Goal: Task Accomplishment & Management: Manage account settings

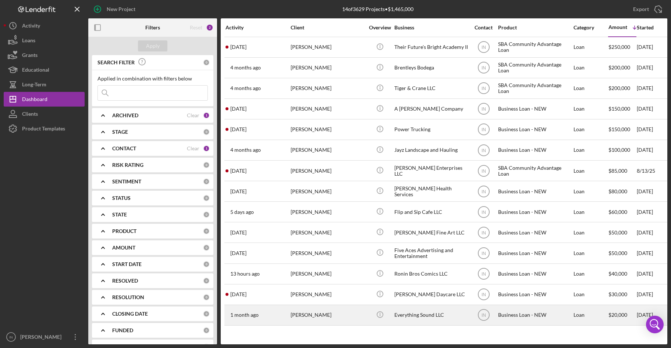
click at [333, 311] on div "[PERSON_NAME]" at bounding box center [327, 314] width 74 height 19
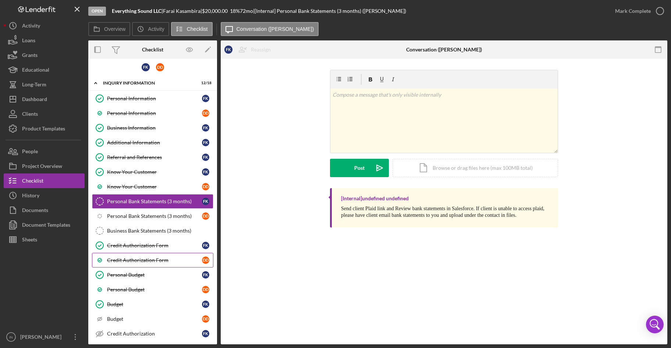
scroll to position [104, 0]
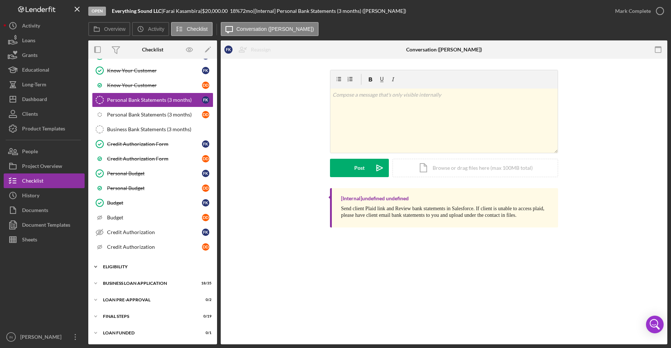
click at [140, 268] on div "ELIGIBILITY" at bounding box center [155, 267] width 105 height 4
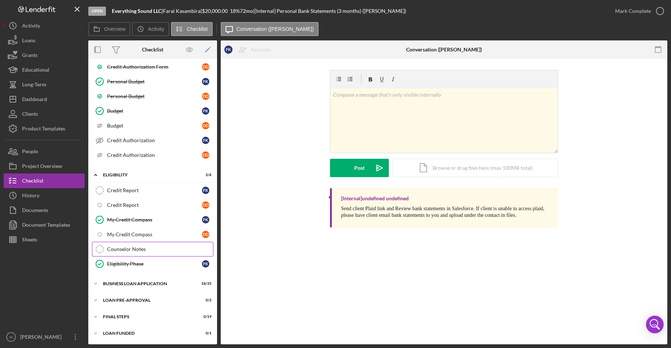
scroll to position [196, 0]
click at [137, 189] on div "Credit Report" at bounding box center [154, 190] width 95 height 6
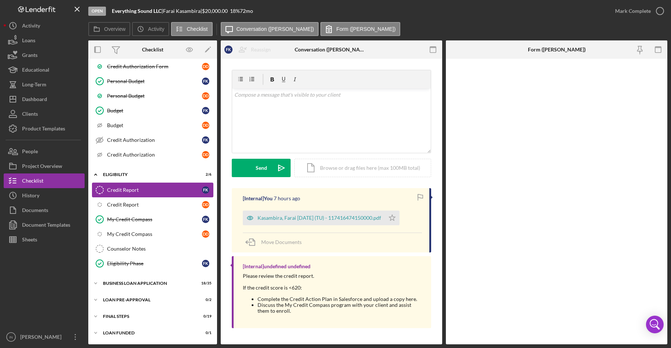
scroll to position [196, 0]
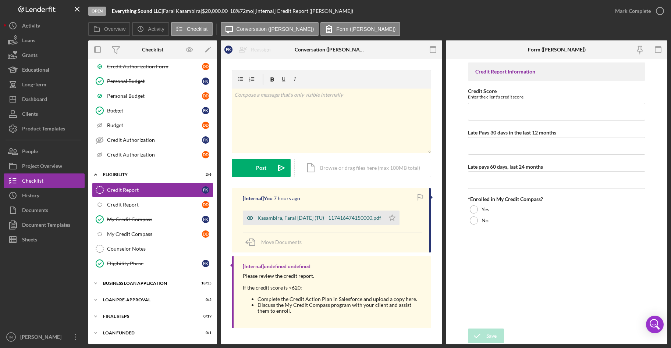
click at [330, 220] on div "Kasambira, Farai [DATE] (TU) - 117416474150000.pdf" at bounding box center [319, 218] width 124 height 6
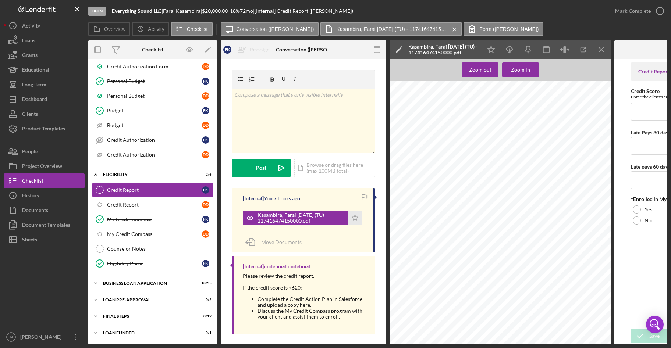
scroll to position [92, 0]
click at [507, 69] on button "Zoom in" at bounding box center [520, 69] width 37 height 15
type input "629"
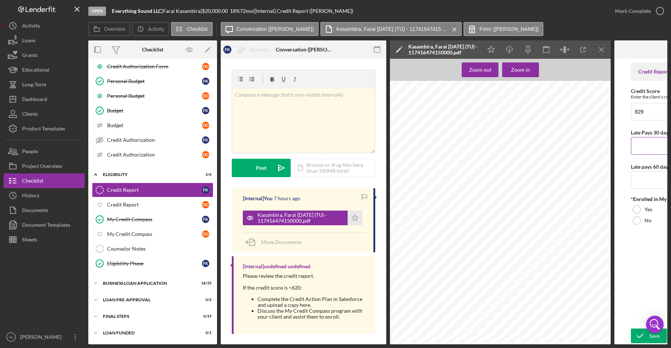
type input "0"
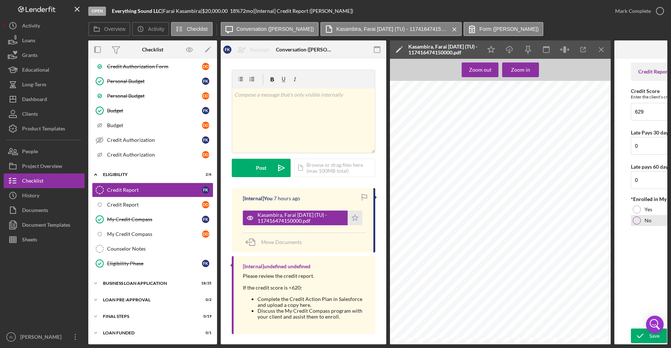
click at [632, 334] on icon "submit" at bounding box center [639, 336] width 18 height 18
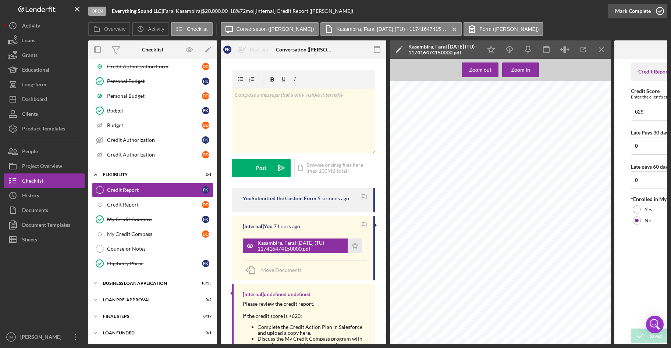
click at [641, 15] on div "Mark Complete" at bounding box center [633, 11] width 36 height 15
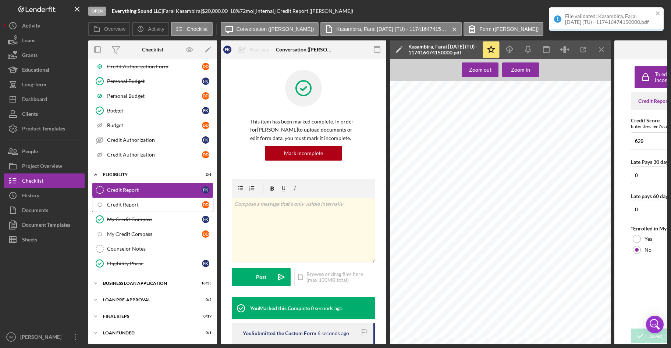
click at [147, 202] on div "Credit Report" at bounding box center [154, 205] width 95 height 6
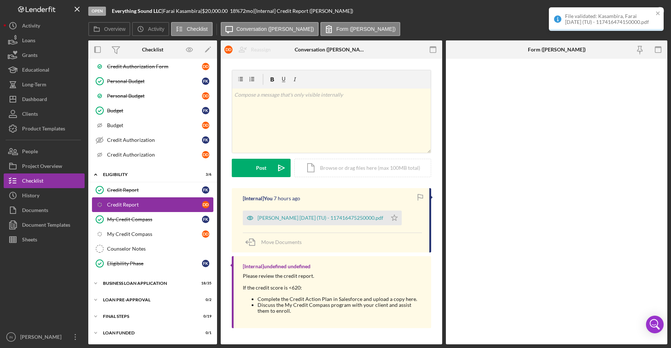
scroll to position [196, 0]
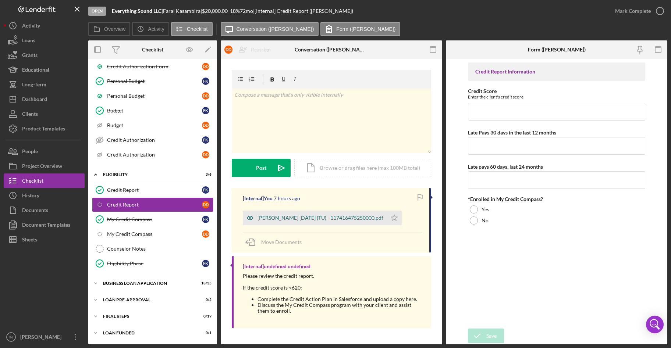
click at [308, 221] on div "[PERSON_NAME] [DATE] (TU) - 117416475250000.pdf" at bounding box center [315, 218] width 144 height 15
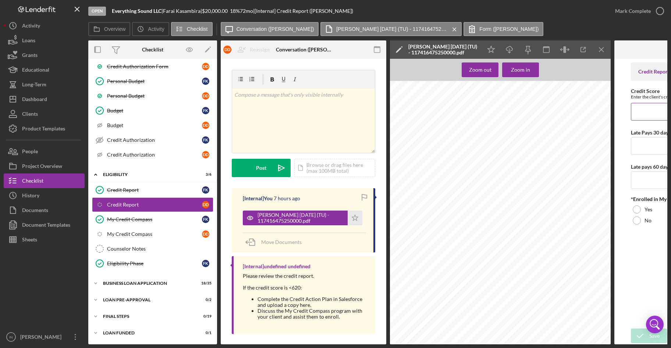
type input "527"
type input "0"
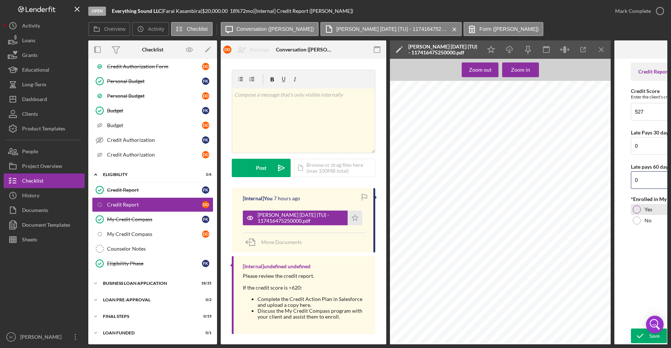
type input "0"
click at [633, 331] on icon "submit" at bounding box center [639, 336] width 18 height 18
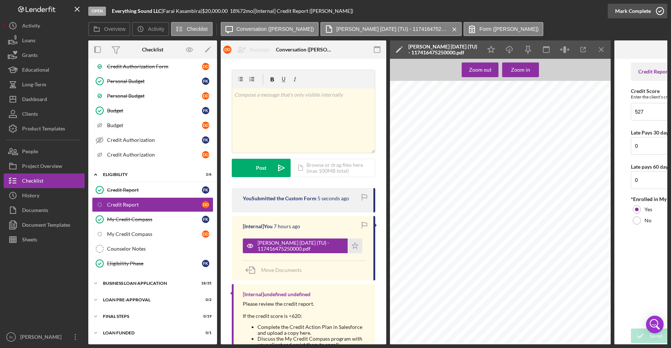
click at [641, 11] on div "Mark Complete" at bounding box center [633, 11] width 36 height 15
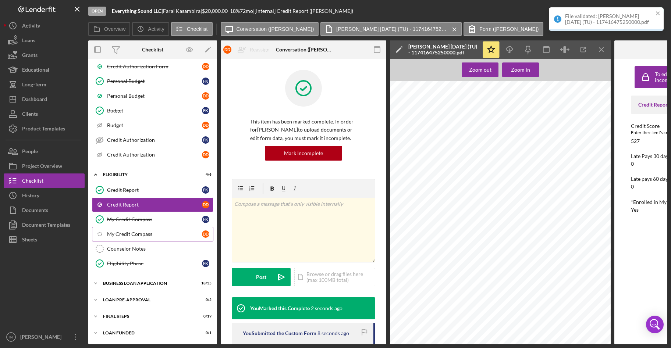
click at [135, 229] on link "Icon/Checklist Item Sub Internal My Credit Compass D D" at bounding box center [152, 234] width 121 height 15
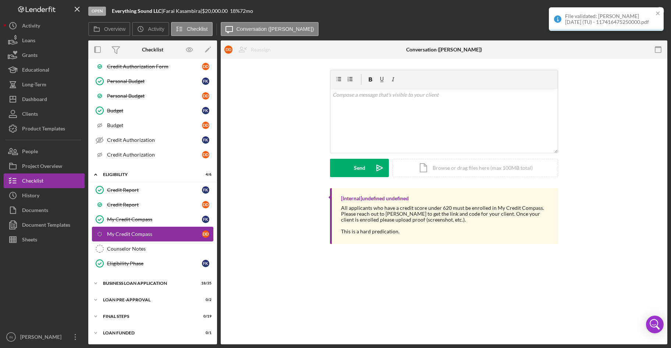
scroll to position [196, 0]
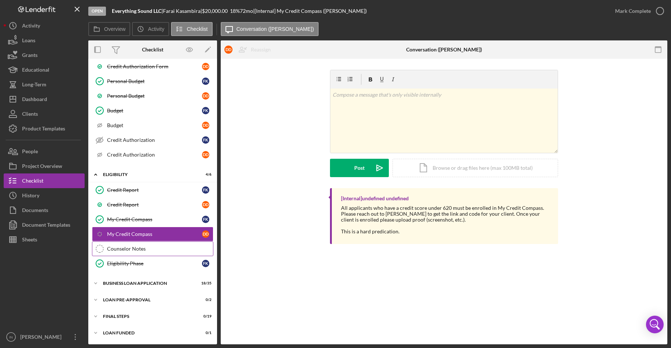
click at [134, 250] on div "Counselor Notes" at bounding box center [160, 249] width 106 height 6
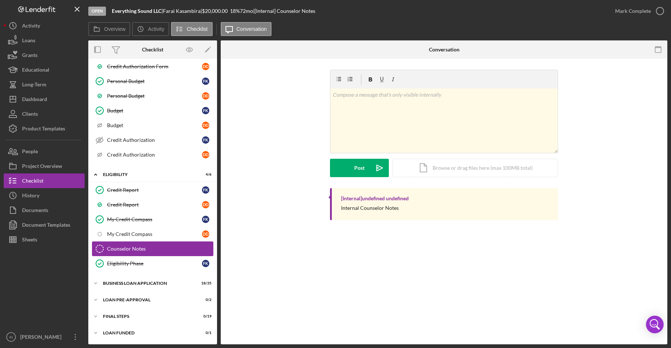
scroll to position [196, 0]
click at [640, 14] on div "Mark Complete" at bounding box center [633, 11] width 36 height 15
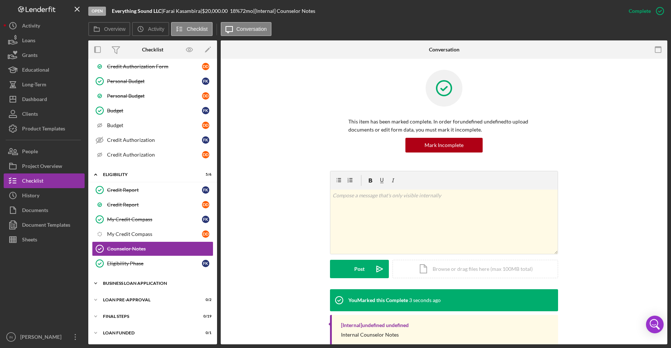
click at [149, 283] on div "BUSINESS LOAN APPLICATION" at bounding box center [155, 283] width 105 height 4
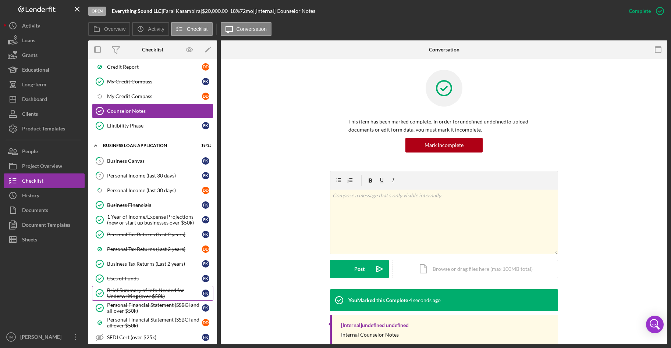
scroll to position [380, 0]
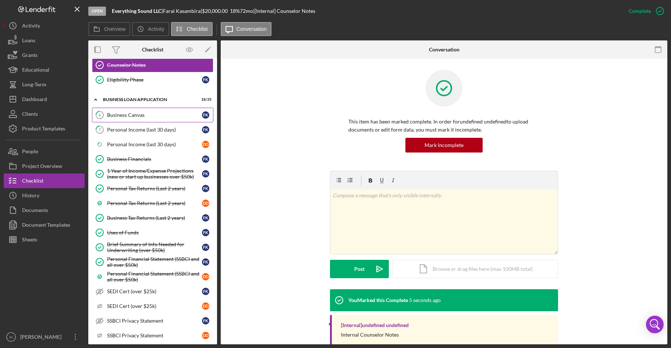
click at [149, 112] on div "Business Canvas" at bounding box center [154, 115] width 95 height 6
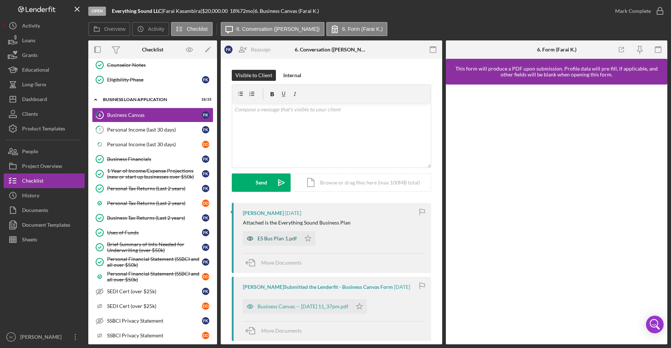
click at [281, 242] on div "ES Bus Plan 1.pdf" at bounding box center [272, 238] width 58 height 15
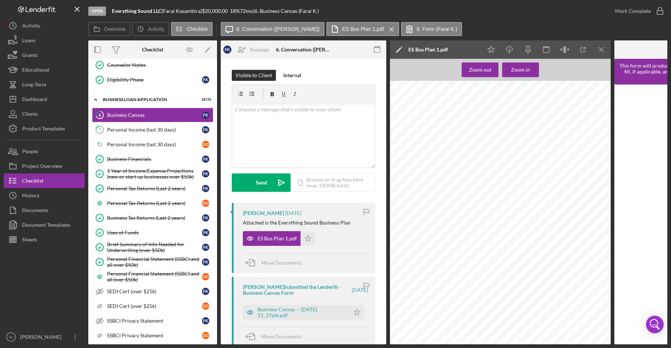
scroll to position [46, 0]
click at [304, 240] on icon "Icon/Star" at bounding box center [307, 238] width 15 height 15
click at [639, 11] on div "Mark Complete" at bounding box center [633, 11] width 36 height 15
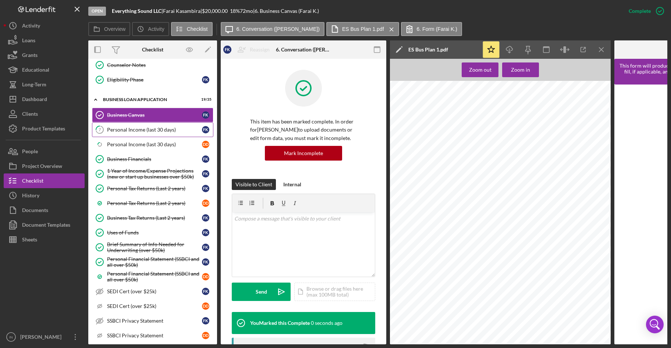
click at [120, 132] on div "Personal Income (last 30 days)" at bounding box center [154, 130] width 95 height 6
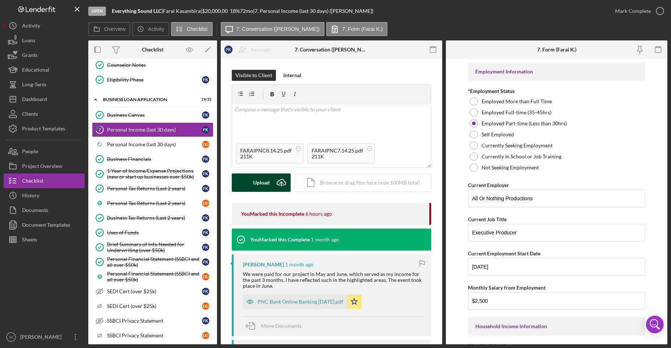
click at [264, 182] on div "Upload" at bounding box center [261, 183] width 17 height 18
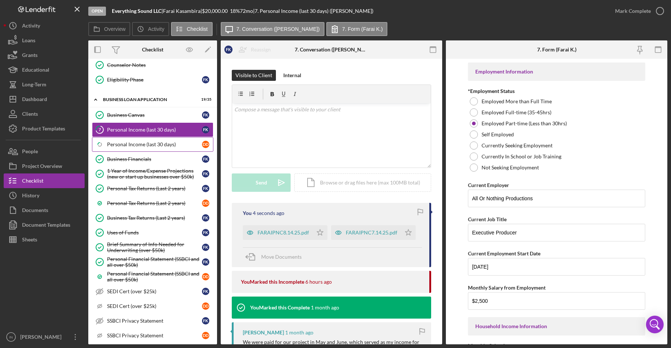
click at [136, 145] on div "Personal Income (last 30 days)" at bounding box center [154, 145] width 95 height 6
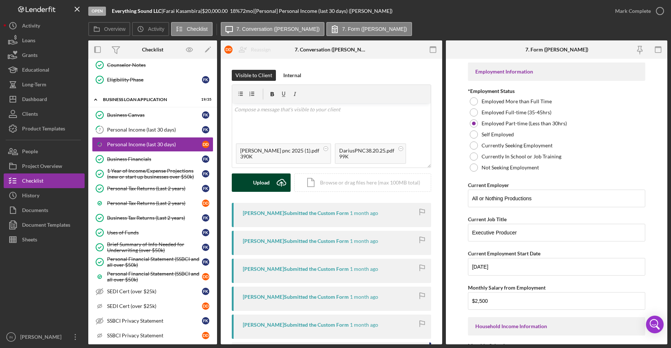
click at [274, 183] on icon "Icon/Upload" at bounding box center [281, 183] width 18 height 18
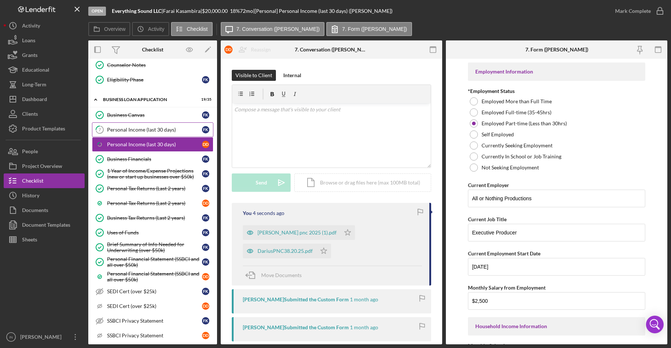
click at [160, 128] on div "Personal Income (last 30 days)" at bounding box center [154, 130] width 95 height 6
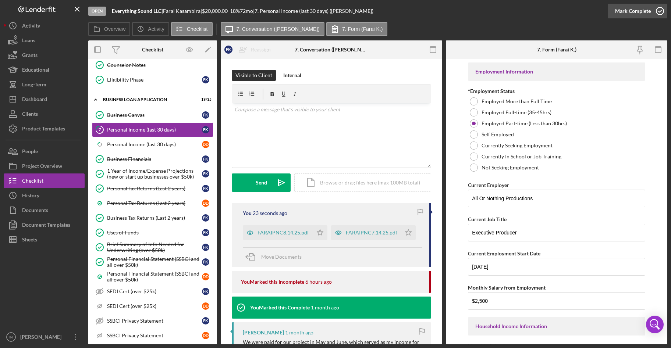
click at [650, 8] on button "Mark Complete" at bounding box center [637, 11] width 60 height 15
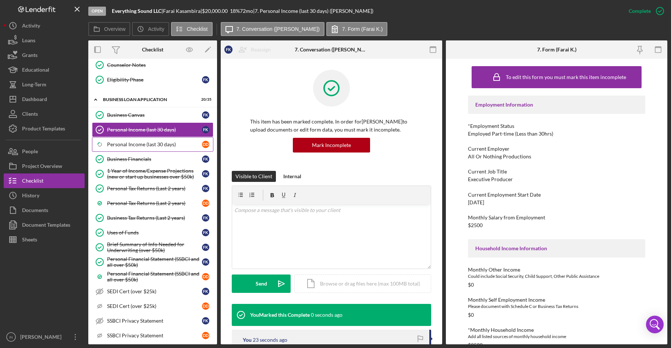
click at [147, 148] on link "Icon/Checklist Item Sub Partial Personal Income (last 30 days) D D" at bounding box center [152, 144] width 121 height 15
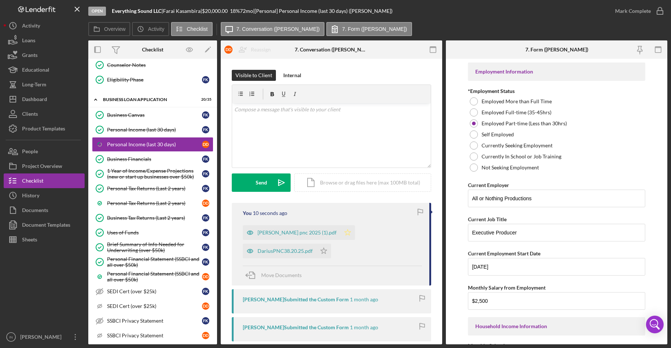
click at [343, 233] on icon "Icon/Star" at bounding box center [347, 232] width 15 height 15
click at [633, 8] on div "Mark Complete" at bounding box center [633, 11] width 36 height 15
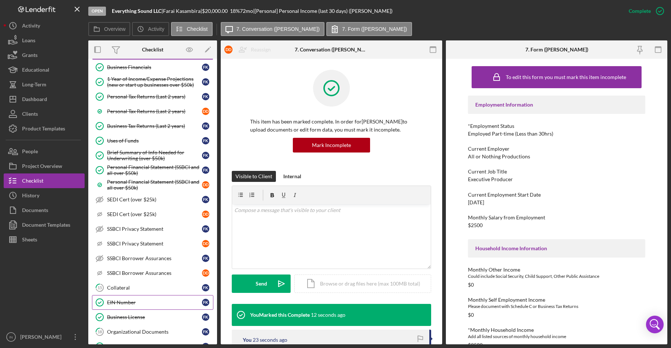
scroll to position [564, 0]
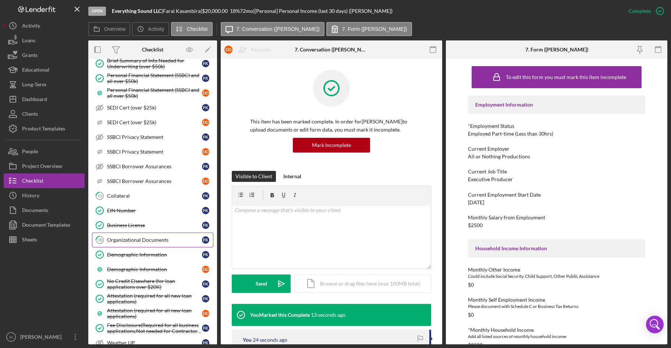
click at [143, 245] on link "18 Organizational Documents F K" at bounding box center [152, 240] width 121 height 15
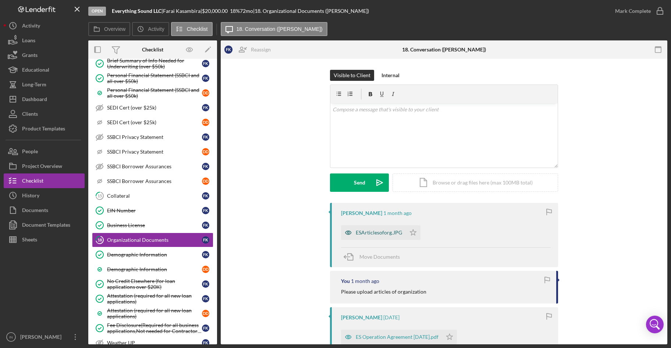
click at [371, 234] on div "ESArticlesoforg.JPG" at bounding box center [378, 233] width 46 height 6
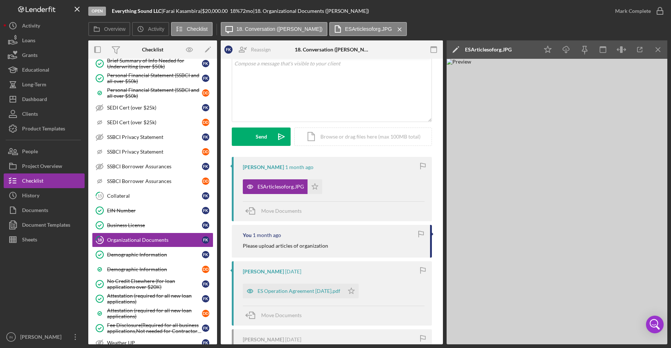
scroll to position [92, 0]
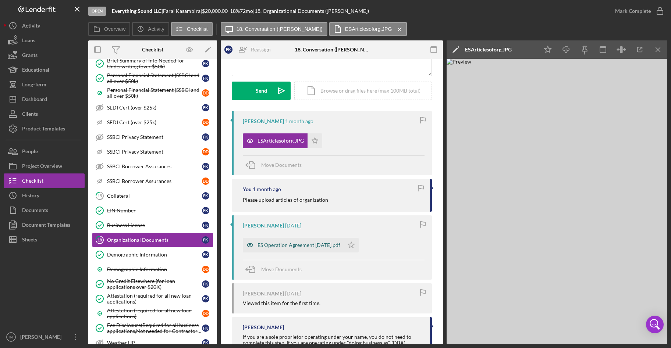
click at [284, 247] on div "ES Operation Agreement [DATE].pdf" at bounding box center [298, 245] width 83 height 6
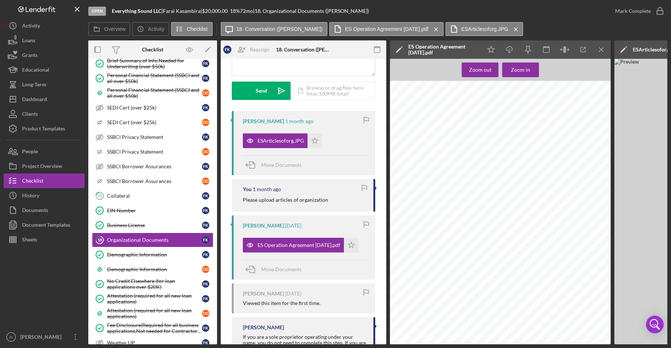
scroll to position [6676, 0]
click at [312, 137] on icon "Icon/Star" at bounding box center [314, 140] width 15 height 15
click at [637, 14] on div "Mark Complete" at bounding box center [633, 11] width 36 height 15
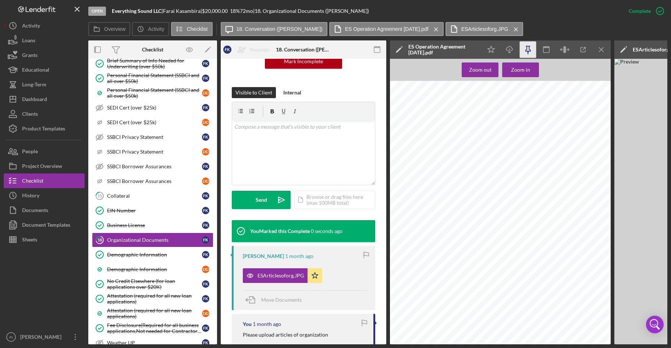
scroll to position [201, 0]
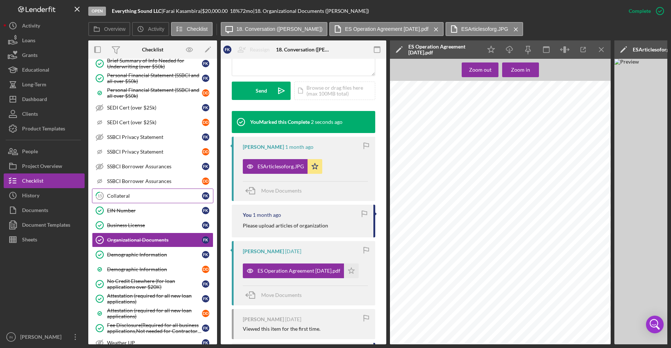
click at [148, 197] on div "Collateral" at bounding box center [154, 196] width 95 height 6
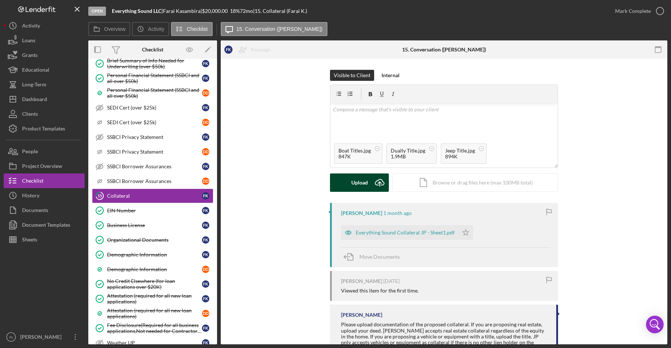
click at [362, 181] on div "Upload" at bounding box center [359, 183] width 17 height 18
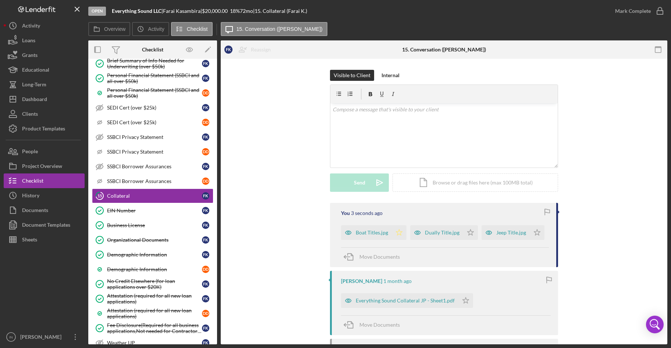
click at [399, 233] on icon "Icon/Star" at bounding box center [399, 232] width 15 height 15
click at [637, 13] on div "Mark Complete" at bounding box center [633, 11] width 36 height 15
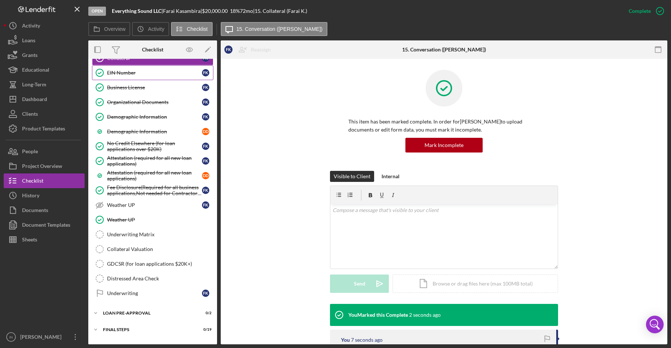
scroll to position [715, 0]
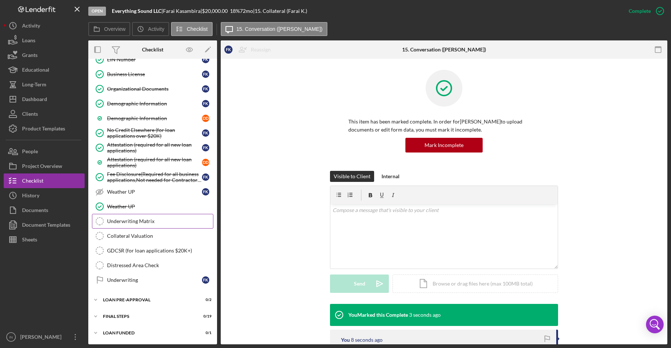
click at [160, 219] on div "Underwriting Matrix" at bounding box center [160, 221] width 106 height 6
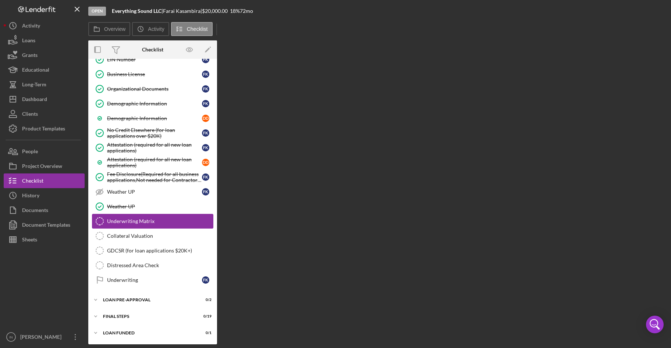
scroll to position [714, 0]
click at [136, 235] on div "Collateral Valuation" at bounding box center [160, 236] width 106 height 6
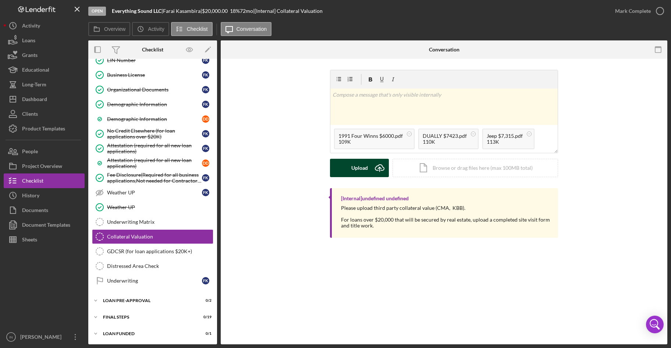
click at [349, 163] on button "Upload Icon/Upload" at bounding box center [359, 168] width 59 height 18
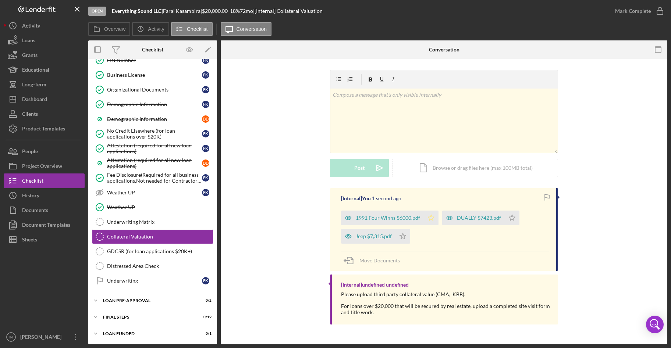
click at [427, 216] on icon "Icon/Star" at bounding box center [430, 218] width 15 height 15
click at [643, 2] on div "Mark Complete" at bounding box center [637, 11] width 60 height 22
click at [643, 11] on div "Mark Complete" at bounding box center [633, 11] width 36 height 15
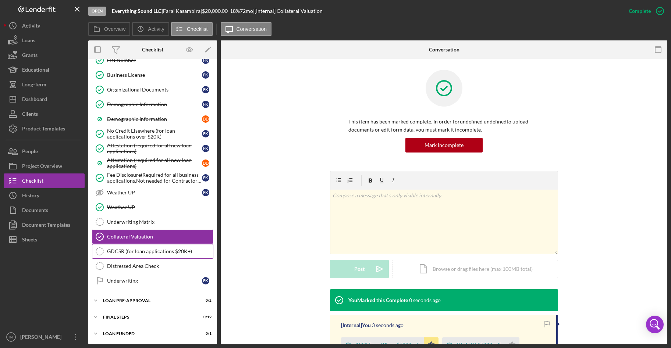
click at [174, 250] on div "GDCSR (for loan applications $20K+)" at bounding box center [160, 252] width 106 height 6
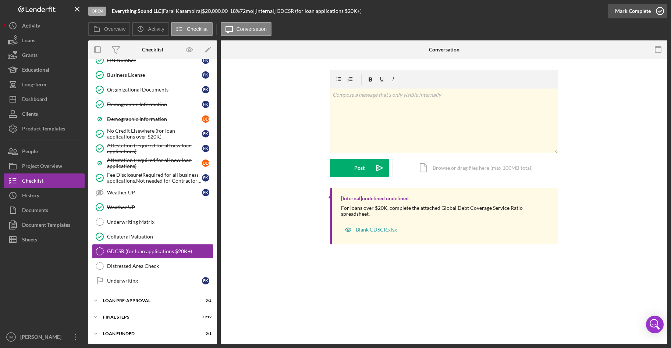
click at [624, 14] on div "Mark Complete" at bounding box center [633, 11] width 36 height 15
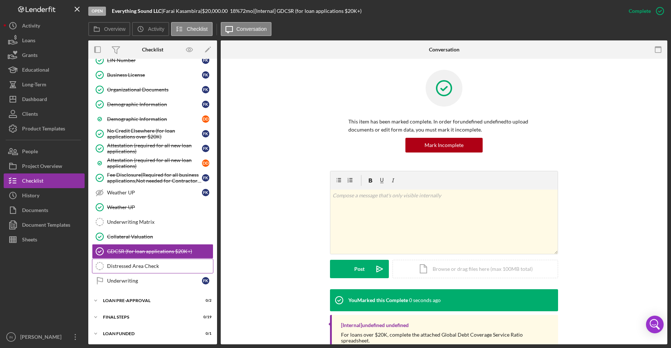
click at [124, 265] on div "Distressed Area Check" at bounding box center [160, 266] width 106 height 6
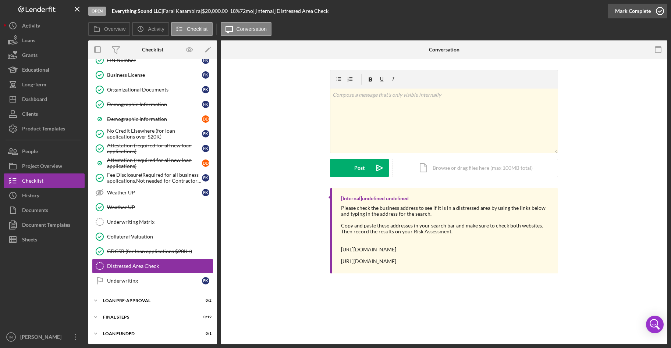
click at [635, 11] on div "Mark Complete" at bounding box center [633, 11] width 36 height 15
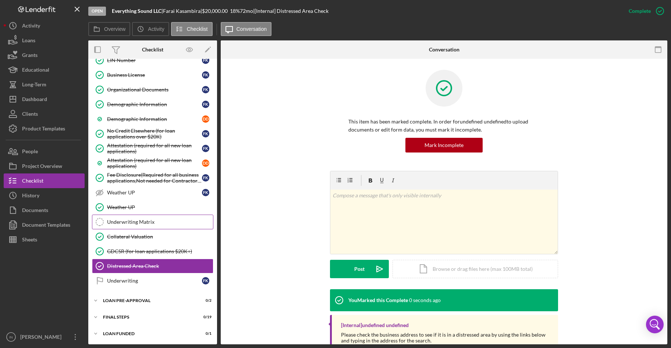
click at [125, 220] on div "Underwriting Matrix" at bounding box center [160, 222] width 106 height 6
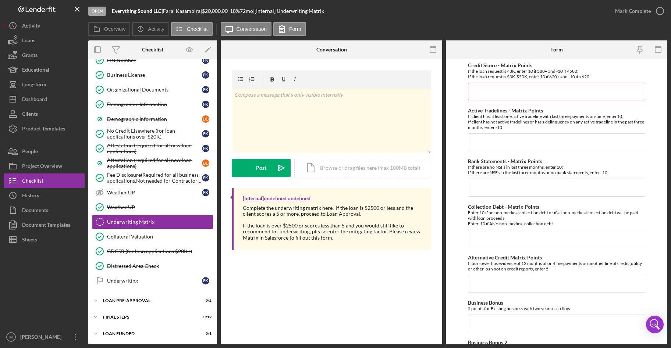
click at [481, 92] on input "Credit Score - Matrix Points" at bounding box center [556, 92] width 177 height 18
type input "10"
type input "-10"
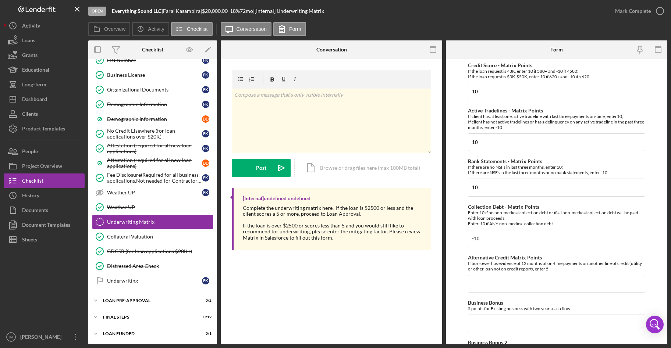
scroll to position [162, 0]
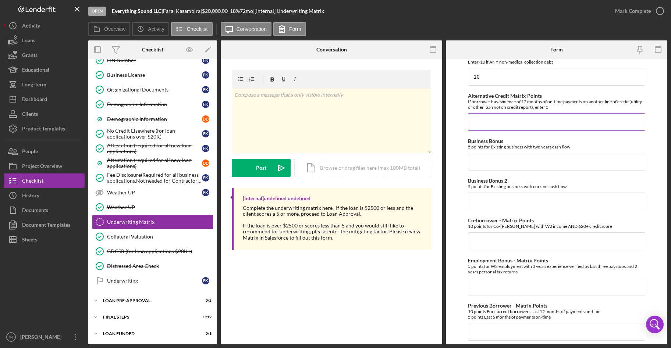
click at [487, 114] on input "Alternative Credit Matrix Points" at bounding box center [556, 122] width 177 height 18
type input "0"
click at [484, 167] on input "Business Bonus" at bounding box center [556, 162] width 177 height 18
type input "0"
click at [486, 212] on div "Credit Score - Matrix Points If the loan request is <3K, enter 10 if 580+ and -…" at bounding box center [556, 204] width 177 height 607
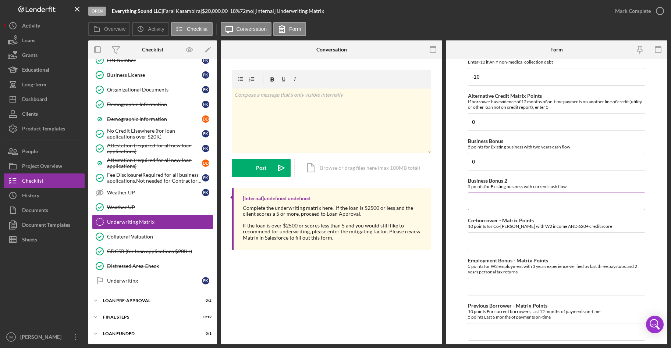
click at [485, 206] on input "Business Bonus 2" at bounding box center [556, 202] width 177 height 18
type input "0"
click at [492, 240] on input "Co-borrower - Matrix Points" at bounding box center [556, 241] width 177 height 18
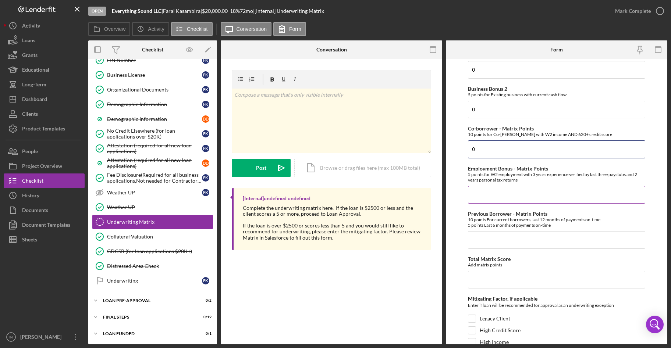
type input "0"
click at [492, 197] on input "Employment Bonus - Matrix Points" at bounding box center [556, 195] width 177 height 18
type input "5"
click at [499, 239] on input "Previous Borrower - Matrix Points" at bounding box center [556, 240] width 177 height 18
type input "0"
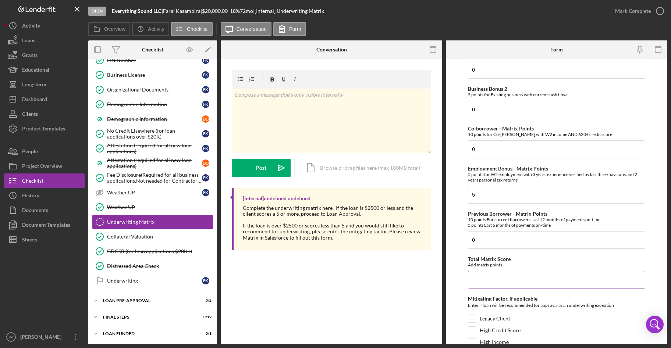
click at [488, 274] on input "Total Matrix Score" at bounding box center [556, 280] width 177 height 18
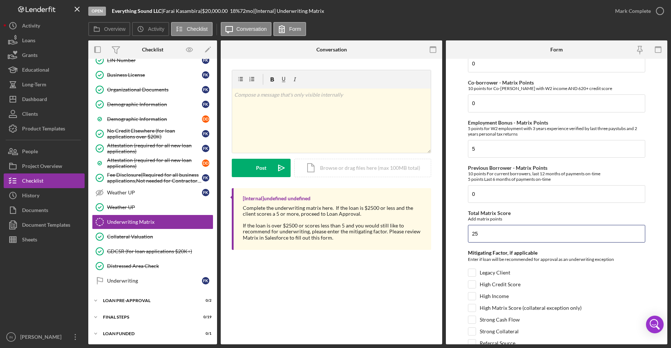
scroll to position [345, 0]
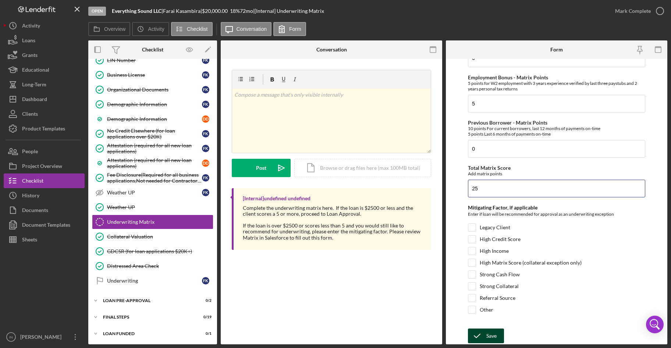
type input "25"
click at [493, 333] on div "Save" at bounding box center [491, 336] width 10 height 15
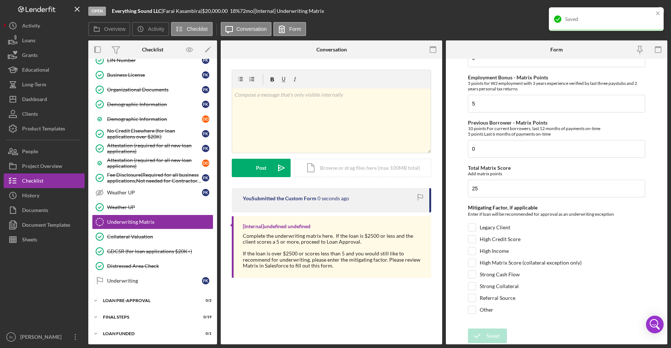
click at [640, 12] on div "Saved" at bounding box center [605, 19] width 115 height 24
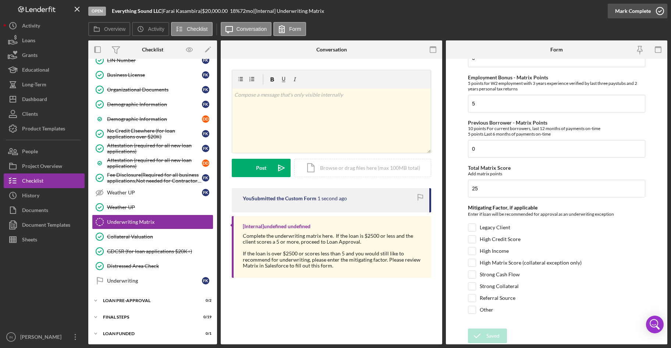
click at [623, 12] on div "Mark Complete" at bounding box center [633, 11] width 36 height 15
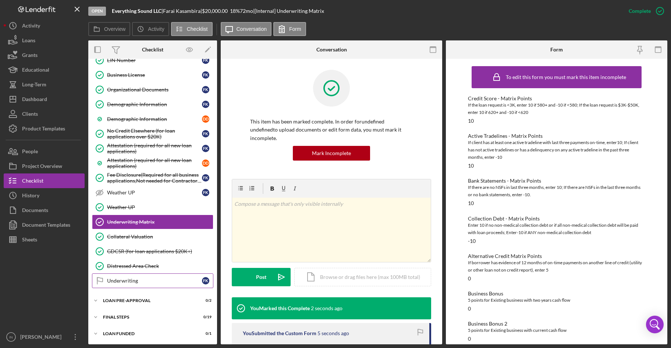
click at [145, 278] on div "Underwriting" at bounding box center [154, 281] width 95 height 6
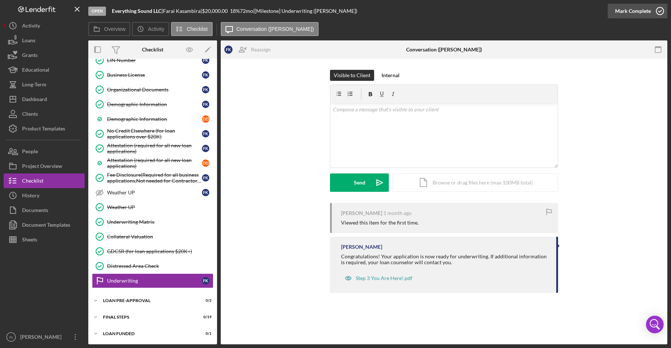
click at [643, 10] on div "Mark Complete" at bounding box center [633, 11] width 36 height 15
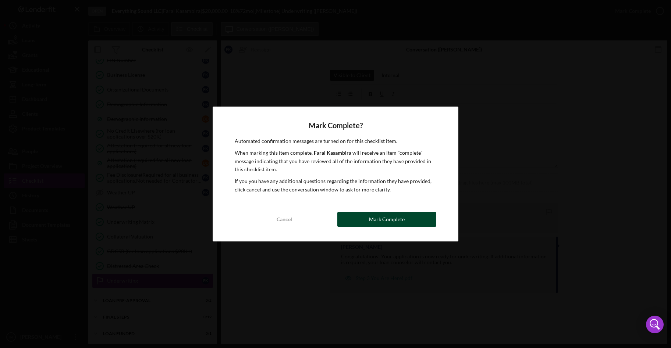
click at [389, 222] on div "Mark Complete" at bounding box center [387, 219] width 36 height 15
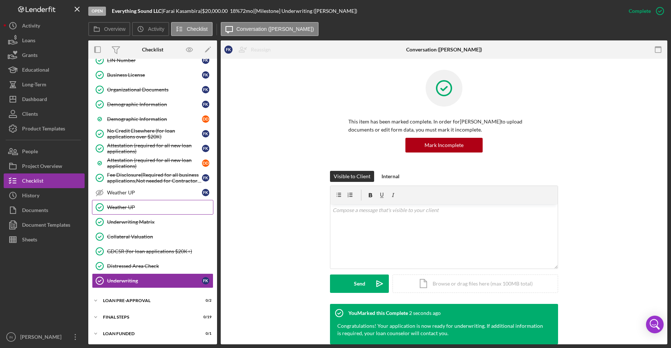
scroll to position [715, 0]
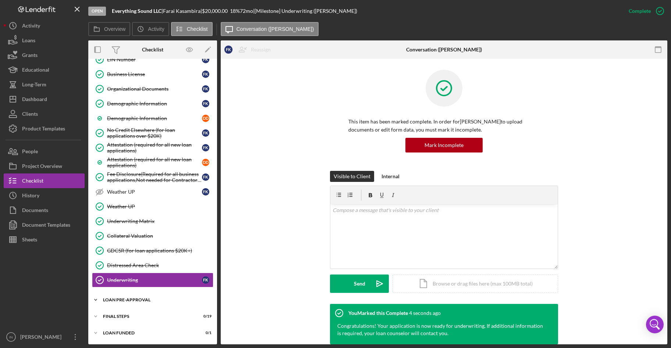
click at [140, 303] on div "Icon/Expander LOAN PRE-APPROVAL 0 / 2" at bounding box center [152, 300] width 129 height 15
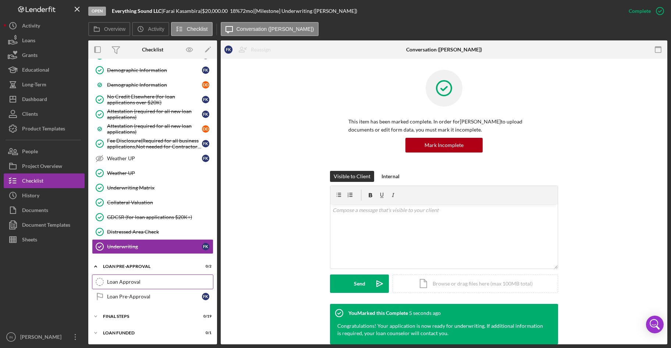
click at [144, 280] on div "Loan Approval" at bounding box center [160, 282] width 106 height 6
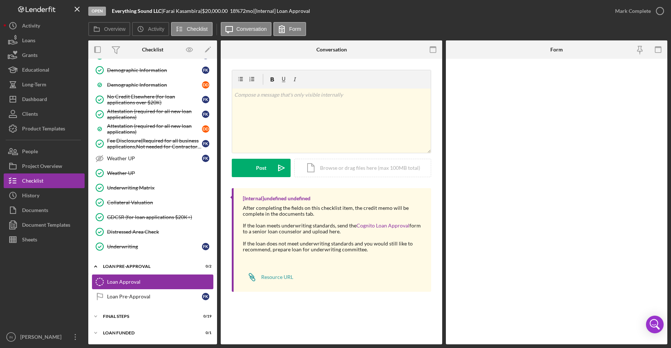
scroll to position [748, 0]
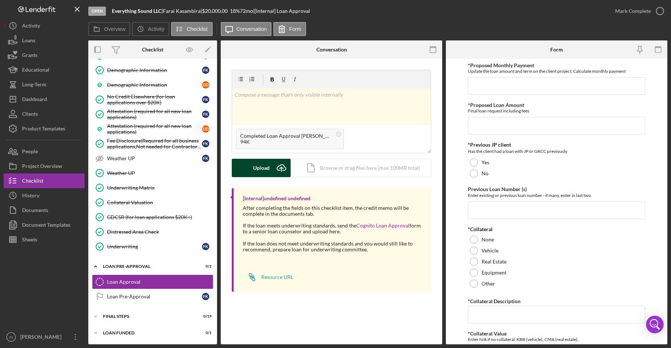
click at [262, 171] on div "Upload" at bounding box center [261, 168] width 17 height 18
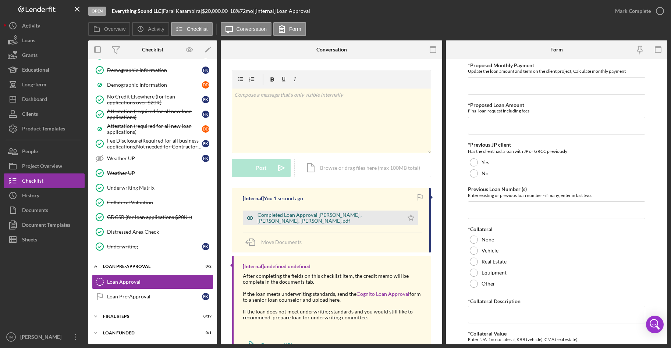
click at [295, 221] on div "Completed Loan Approval [PERSON_NAME] , [PERSON_NAME], [PERSON_NAME].pdf" at bounding box center [328, 218] width 142 height 12
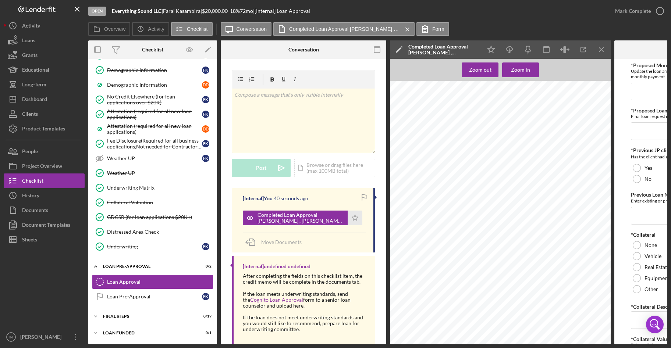
scroll to position [0, 11]
drag, startPoint x: 561, startPoint y: 342, endPoint x: 605, endPoint y: 341, distance: 44.1
click at [605, 341] on div "[PERSON_NAME] Loan Approval Loan Officer [PERSON_NAME] Officer Email [EMAIL_ADD…" at bounding box center [500, 213] width 221 height 264
drag, startPoint x: 567, startPoint y: 343, endPoint x: 578, endPoint y: 342, distance: 11.2
click at [589, 344] on div "Overview Internal Workflow Stage Open Icon/Dropdown Arrow Archive (can unarchiv…" at bounding box center [377, 192] width 579 height 304
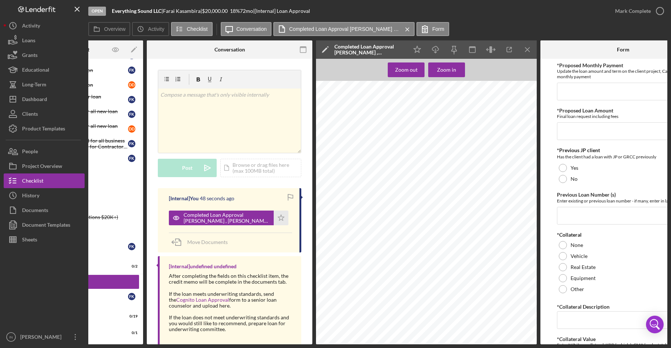
scroll to position [0, 112]
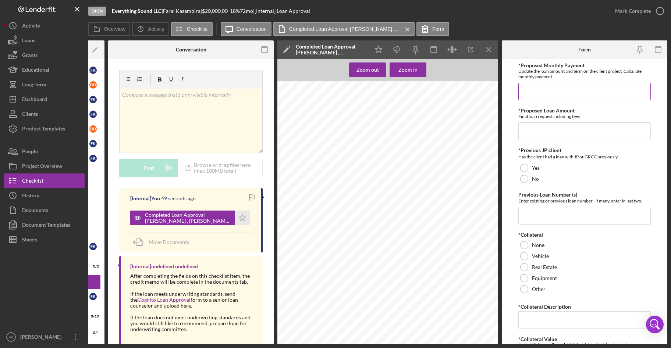
click at [528, 87] on input "*Proposed Monthly Payment" at bounding box center [584, 92] width 132 height 18
type input "$421"
click at [557, 139] on input "*Proposed Loan Amount" at bounding box center [584, 131] width 132 height 18
type input "$19,999.99"
click at [525, 182] on div at bounding box center [524, 179] width 8 height 8
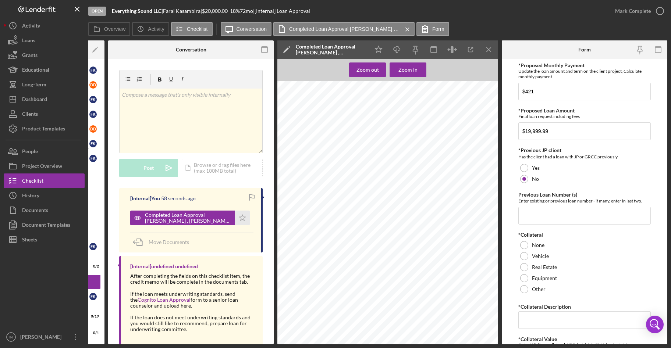
scroll to position [46, 0]
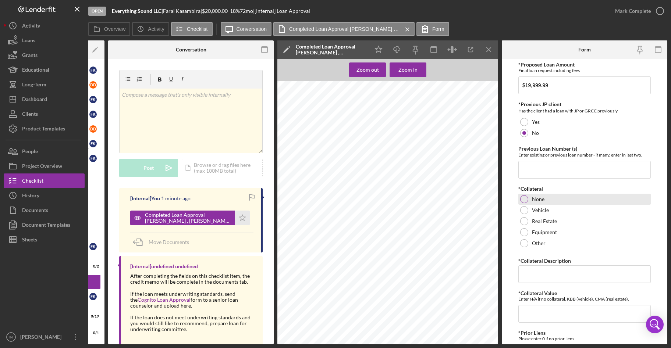
click at [528, 200] on div "None" at bounding box center [584, 199] width 132 height 11
click at [528, 210] on div "Vehicle" at bounding box center [584, 210] width 132 height 11
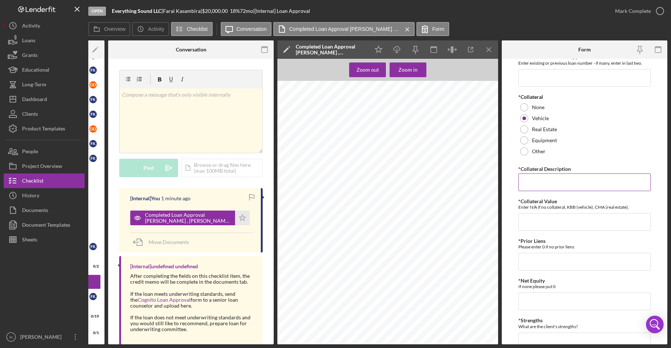
click at [564, 187] on input "*Collateral Description" at bounding box center [584, 183] width 132 height 18
type input "4 winns boat, Jeep Wrangler, GMC dually truck"
click at [548, 227] on input "*Collateral Value" at bounding box center [584, 222] width 132 height 18
type input "20,700"
click at [551, 260] on input "*Prior Liens" at bounding box center [584, 262] width 132 height 18
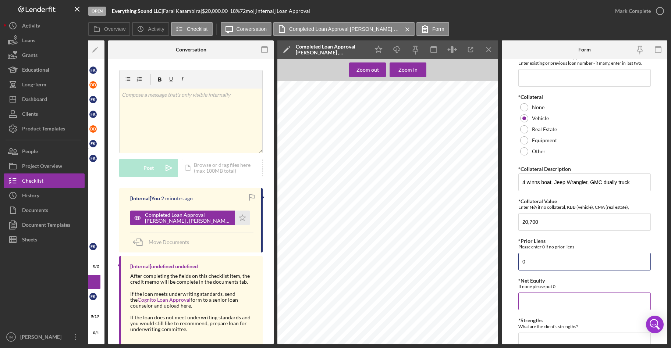
type input "0"
click at [538, 294] on input "*Net Equity" at bounding box center [584, 302] width 132 height 18
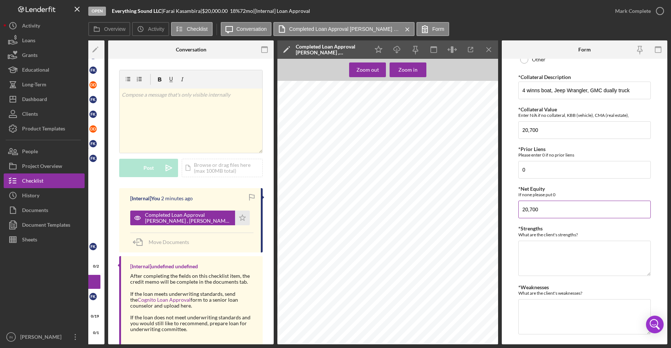
scroll to position [276, 0]
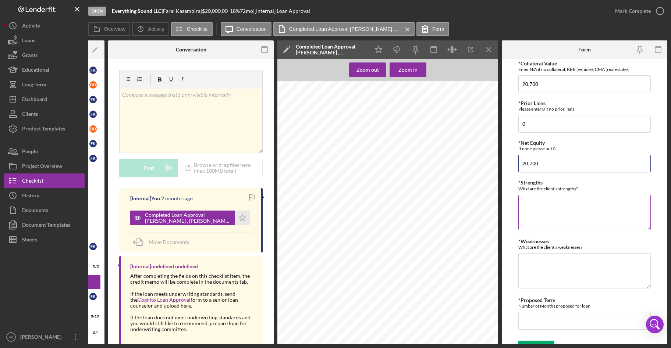
type input "20,700"
click at [544, 202] on textarea "*Strengths" at bounding box center [584, 212] width 132 height 35
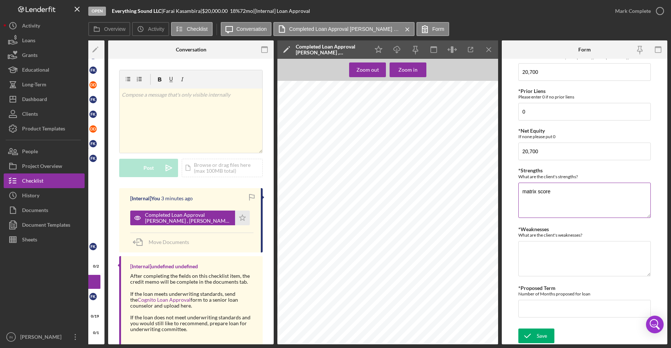
type textarea "matrix score"
type textarea "d"
type textarea "[PERSON_NAME] Credit score"
type input "72"
click at [573, 201] on textarea "matrix score" at bounding box center [584, 200] width 132 height 35
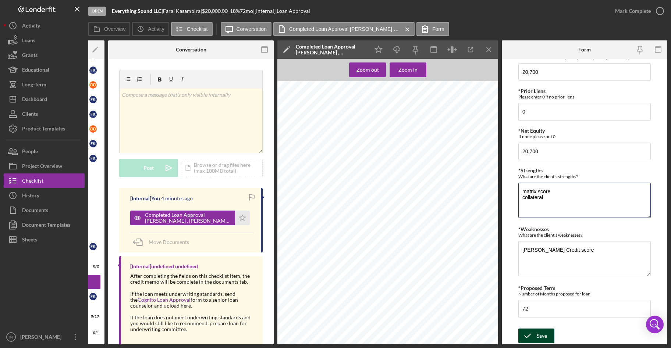
type textarea "matrix score collateral"
click at [533, 334] on icon "submit" at bounding box center [527, 336] width 18 height 18
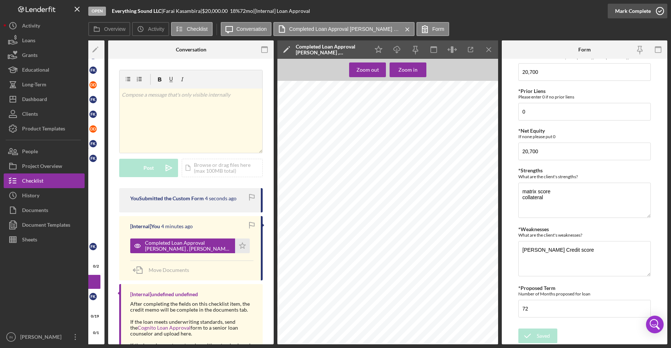
click at [632, 10] on div "Mark Complete" at bounding box center [633, 11] width 36 height 15
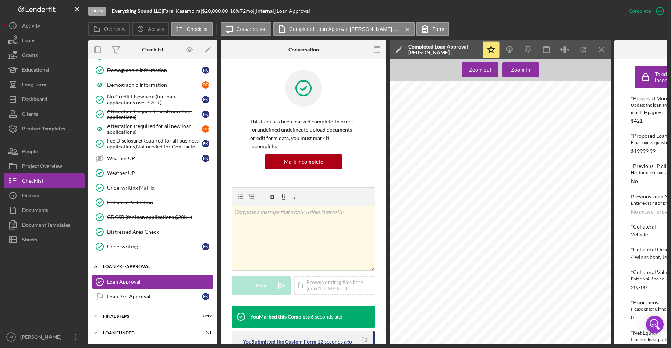
scroll to position [751, 0]
click at [123, 294] on div "Loan Pre-Approval" at bounding box center [154, 297] width 95 height 6
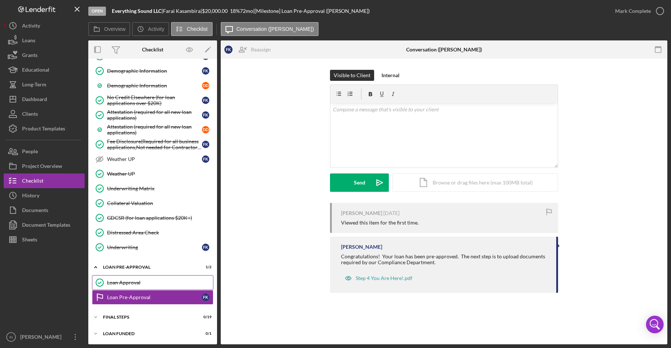
scroll to position [748, 0]
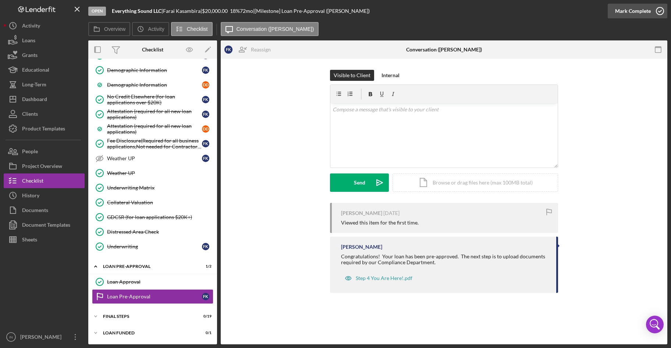
click at [633, 12] on div "Mark Complete" at bounding box center [633, 11] width 36 height 15
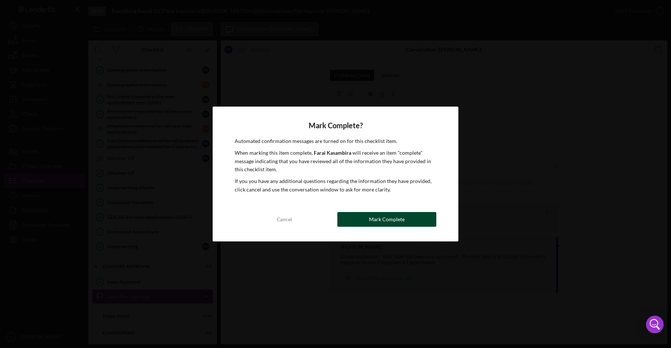
click at [412, 217] on button "Mark Complete" at bounding box center [386, 219] width 99 height 15
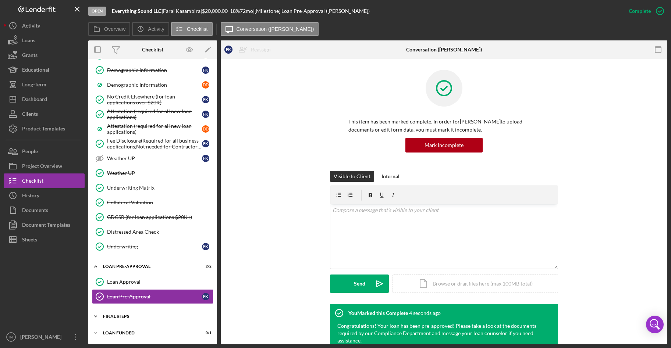
click at [143, 315] on div "FINAL STEPS" at bounding box center [155, 316] width 105 height 4
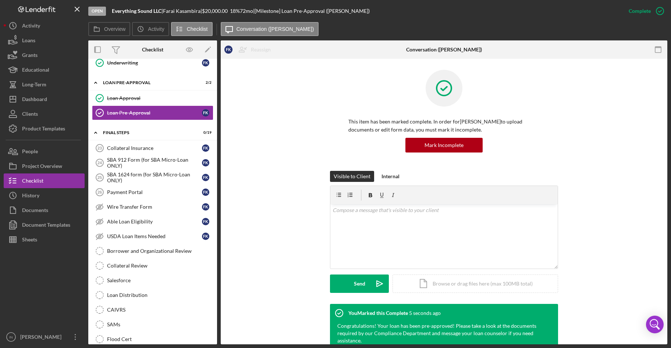
scroll to position [978, 0]
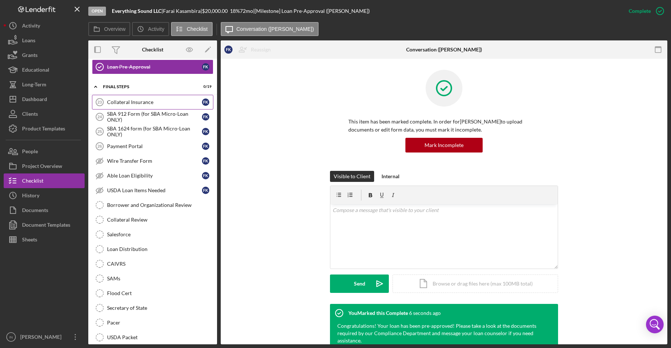
click at [147, 98] on link "Collateral Insurance 23 Collateral Insurance F K" at bounding box center [152, 102] width 121 height 15
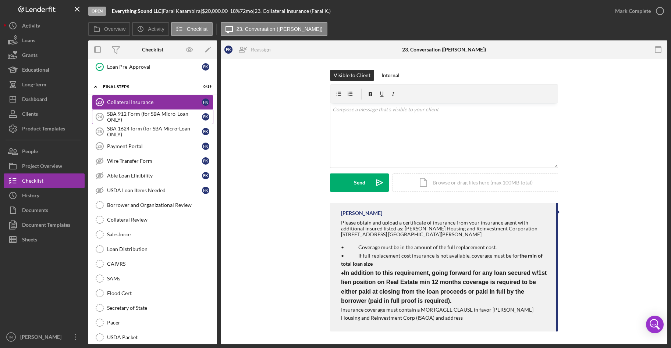
click at [144, 121] on div "SBA 912 Form (for SBA Micro-Loan ONLY)" at bounding box center [154, 117] width 95 height 12
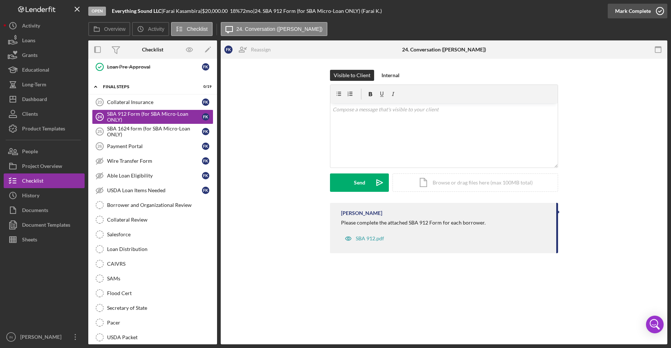
click at [651, 13] on icon "button" at bounding box center [659, 11] width 18 height 18
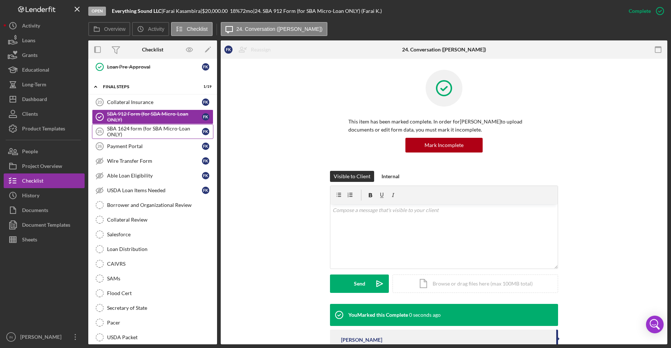
click at [146, 133] on div "SBA 1624 form (for SBA Micro-Loan ONLY)" at bounding box center [154, 132] width 95 height 12
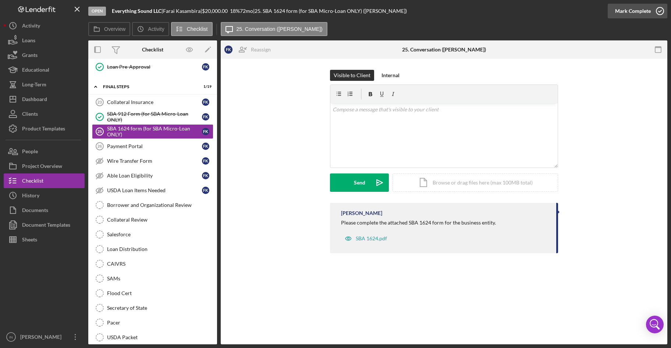
click at [639, 8] on div "Mark Complete" at bounding box center [633, 11] width 36 height 15
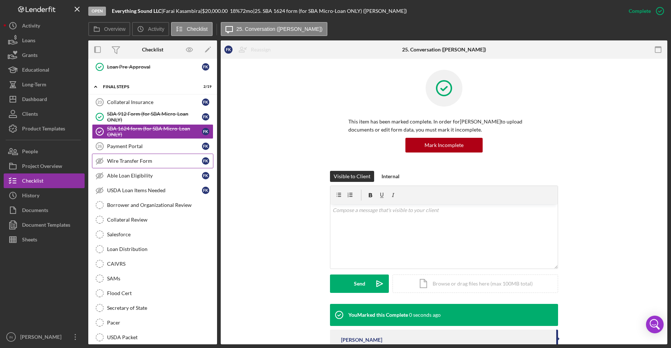
click at [128, 161] on div "Wire Transfer Form" at bounding box center [154, 161] width 95 height 6
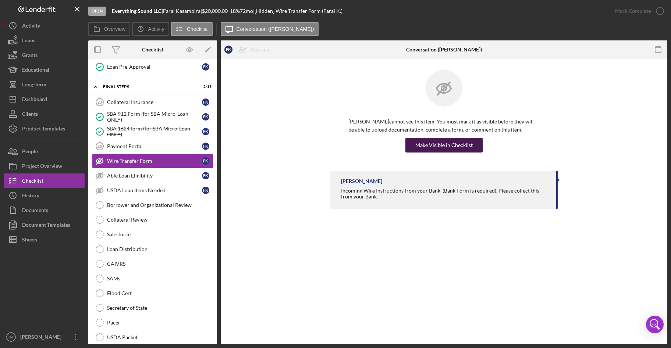
click at [458, 142] on div "Make Visible in Checklist" at bounding box center [443, 145] width 57 height 15
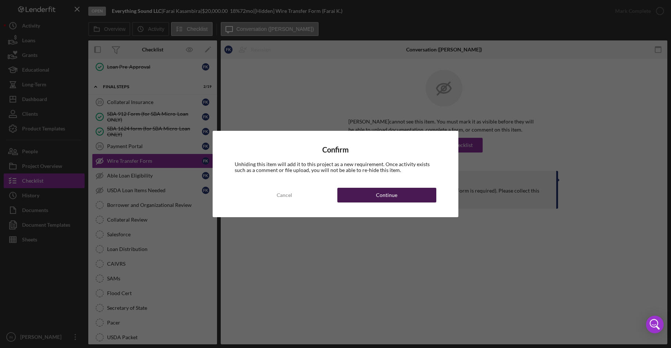
click at [373, 194] on button "Continue" at bounding box center [386, 195] width 99 height 15
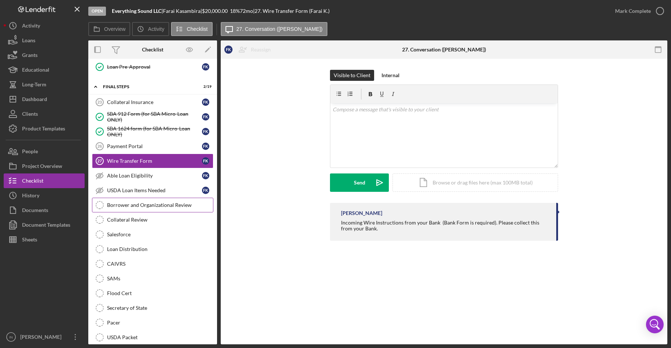
click at [151, 207] on div "Borrower and Organizational Review" at bounding box center [160, 205] width 106 height 6
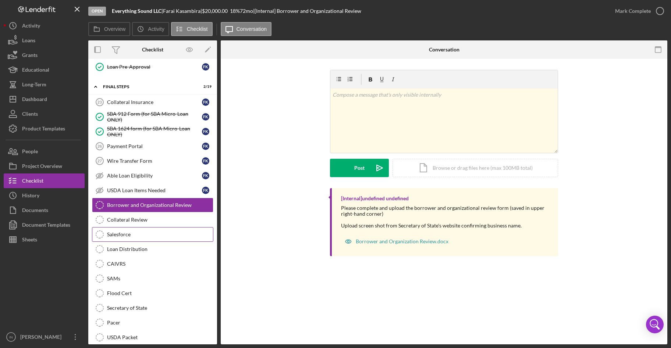
click at [156, 233] on div "Salesforce" at bounding box center [160, 235] width 106 height 6
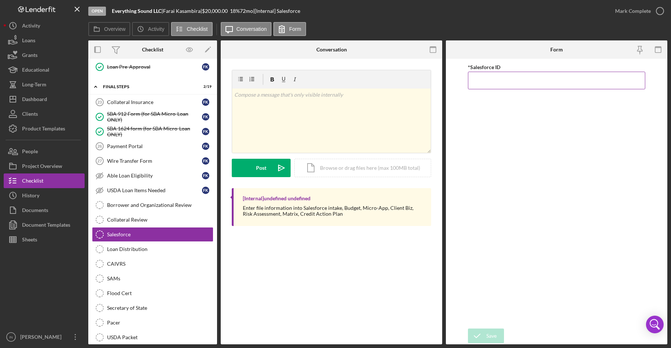
click at [481, 79] on input "*Salesforce ID" at bounding box center [556, 81] width 177 height 18
paste input "a0wPC00000209rmYAA"
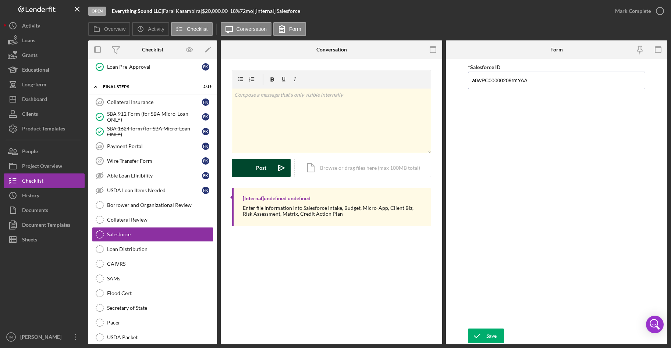
type input "a0wPC00000209rmYAA"
click at [271, 167] on button "Post Icon/icon-invite-send" at bounding box center [261, 168] width 59 height 18
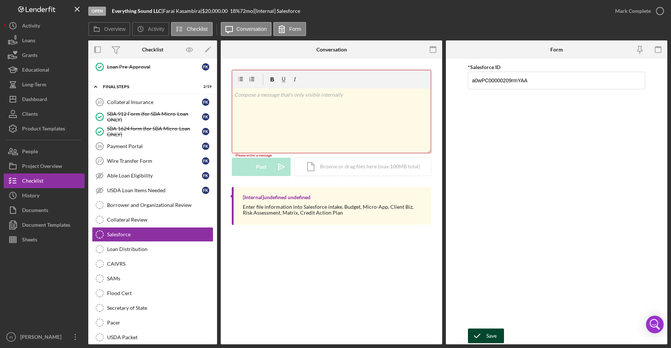
click at [501, 335] on button "Save" at bounding box center [486, 336] width 36 height 15
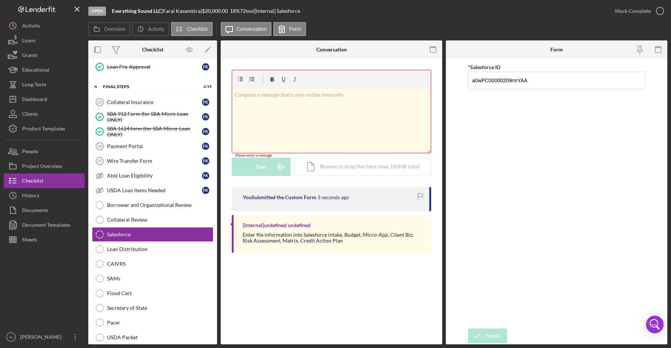
click at [619, 14] on div "Mark Complete" at bounding box center [633, 11] width 36 height 15
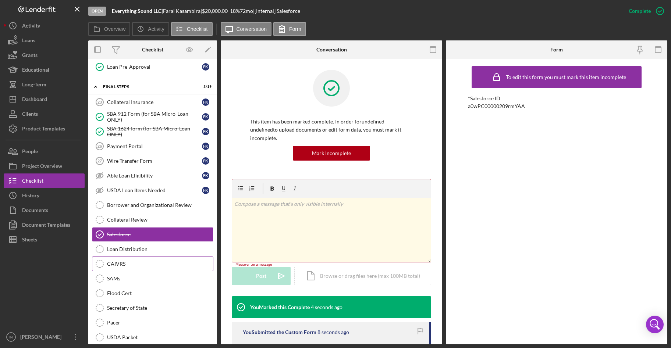
click at [140, 267] on div "CAIVRS" at bounding box center [160, 264] width 106 height 6
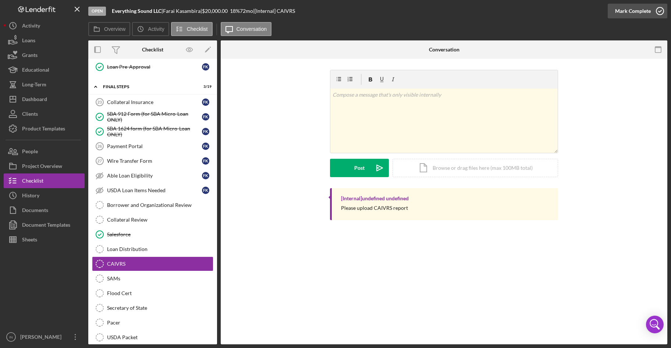
click at [636, 11] on div "Mark Complete" at bounding box center [633, 11] width 36 height 15
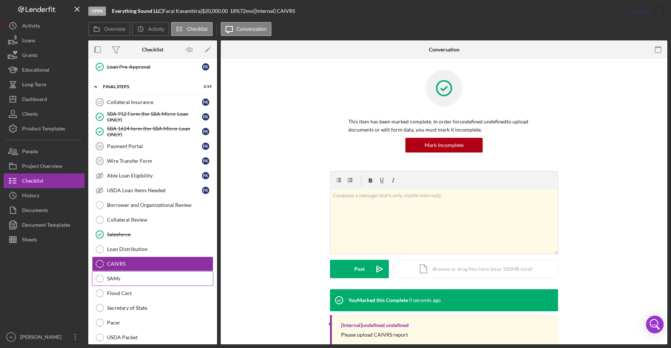
click at [134, 279] on div "SAMs" at bounding box center [160, 279] width 106 height 6
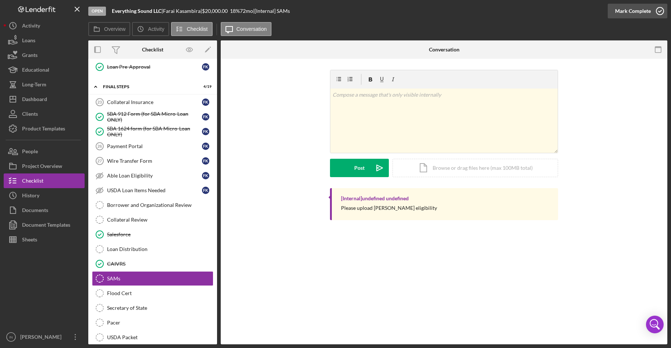
click at [633, 8] on div "Mark Complete" at bounding box center [633, 11] width 36 height 15
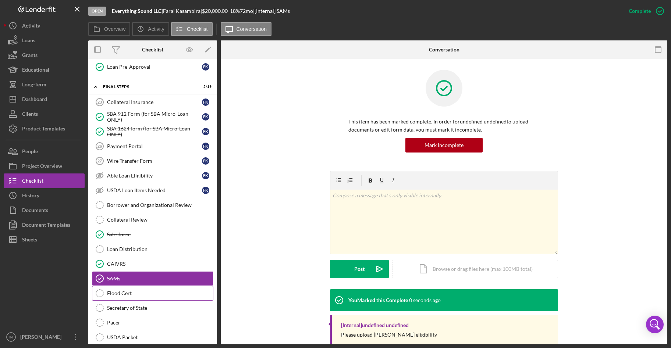
click at [125, 296] on div "Flood Cert" at bounding box center [160, 293] width 106 height 6
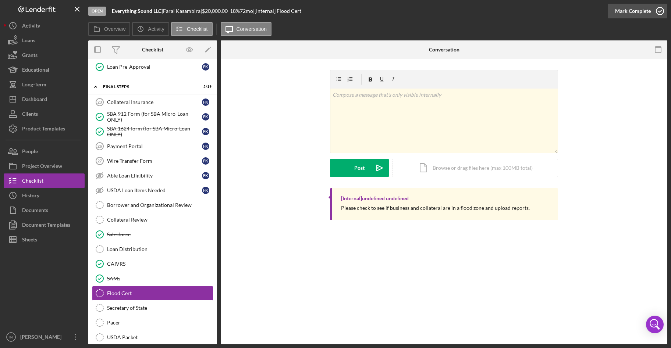
click at [627, 13] on div "Mark Complete" at bounding box center [633, 11] width 36 height 15
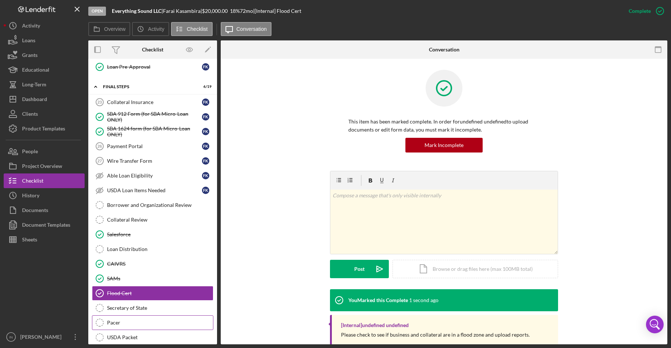
click at [125, 322] on div "Pacer" at bounding box center [160, 323] width 106 height 6
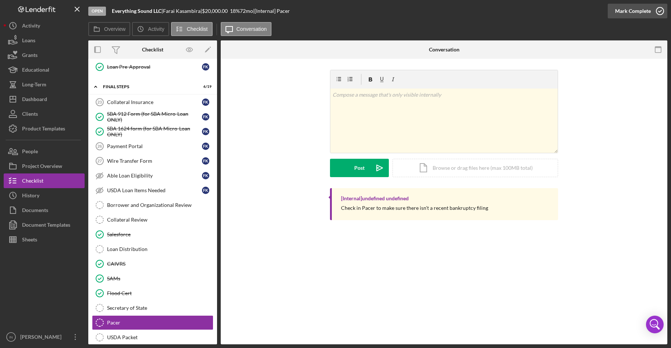
click at [635, 8] on div "Mark Complete" at bounding box center [633, 11] width 36 height 15
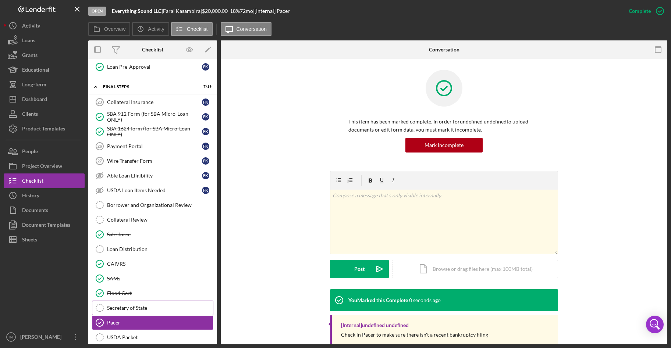
scroll to position [1024, 0]
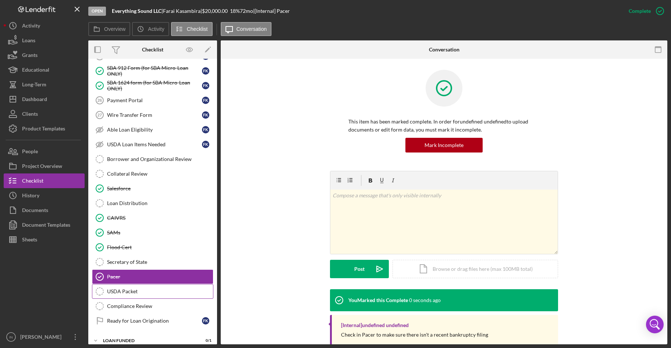
click at [119, 294] on link "USDA Packet USDA Packet" at bounding box center [152, 291] width 121 height 15
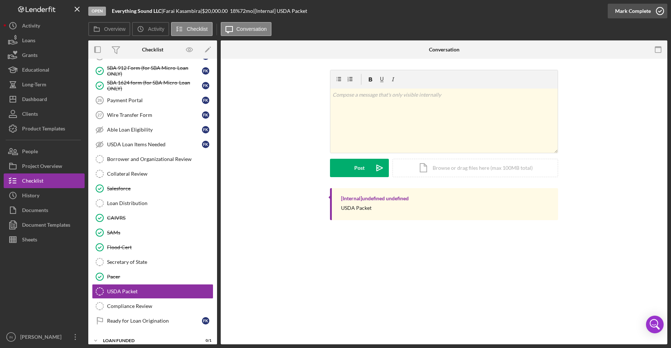
click at [637, 15] on div "Mark Complete" at bounding box center [633, 11] width 36 height 15
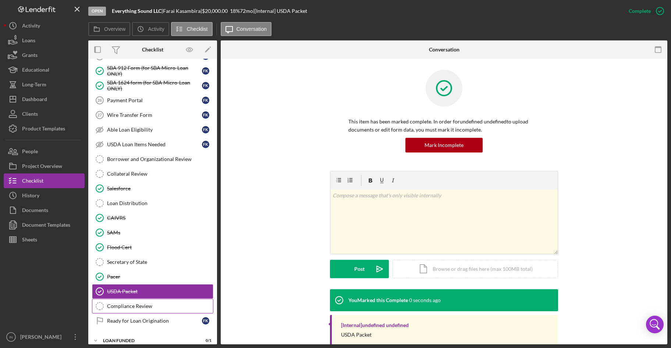
click at [121, 304] on div "Compliance Review" at bounding box center [160, 306] width 106 height 6
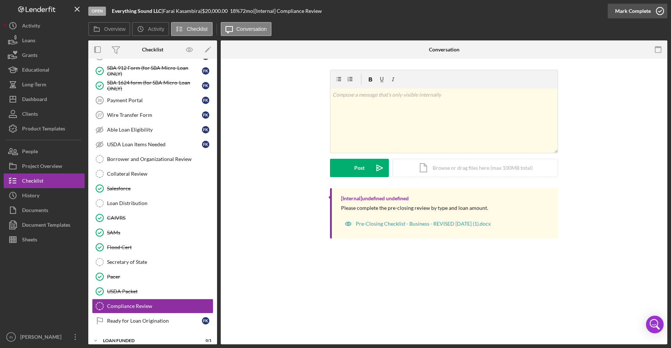
click at [635, 14] on div "Mark Complete" at bounding box center [633, 11] width 36 height 15
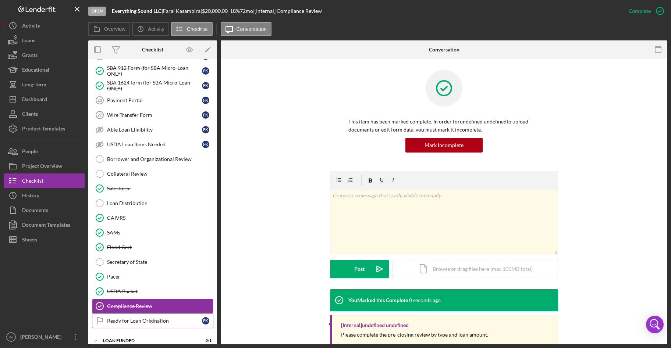
click at [129, 325] on link "Ready for Loan Origination Ready for Loan Origination F K" at bounding box center [152, 321] width 121 height 15
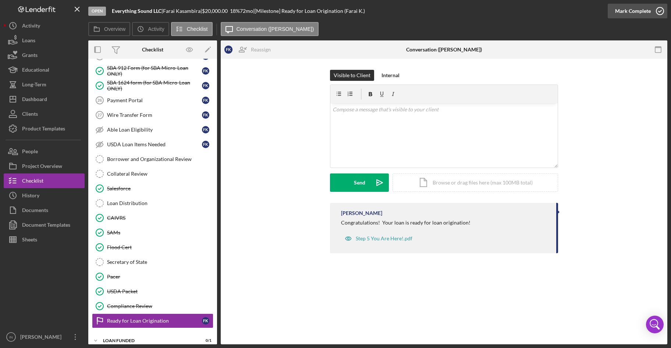
click at [623, 10] on div "Mark Complete" at bounding box center [633, 11] width 36 height 15
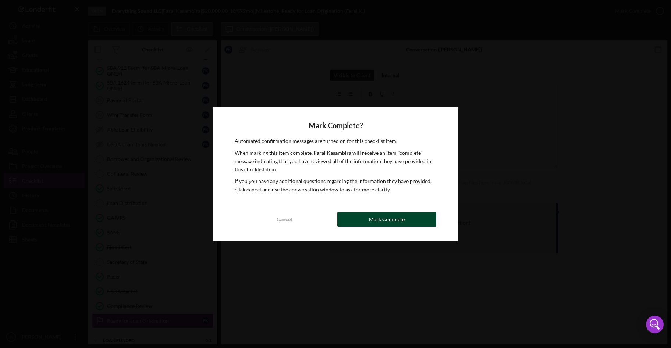
click at [382, 215] on div "Mark Complete" at bounding box center [387, 219] width 36 height 15
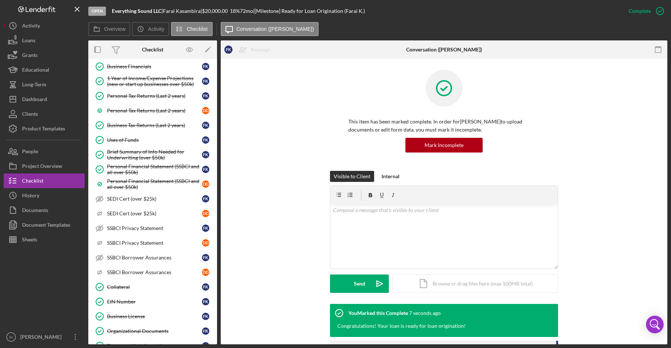
scroll to position [381, 0]
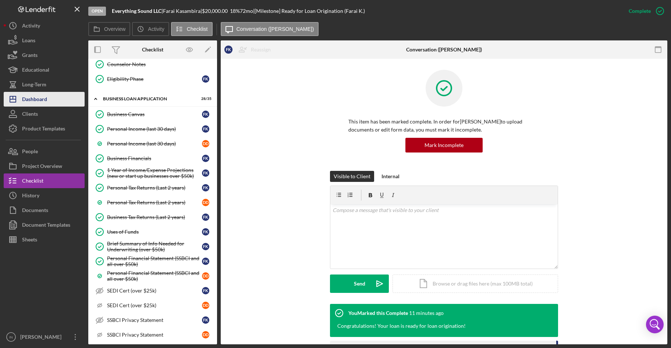
click at [40, 94] on div "Dashboard" at bounding box center [34, 100] width 25 height 17
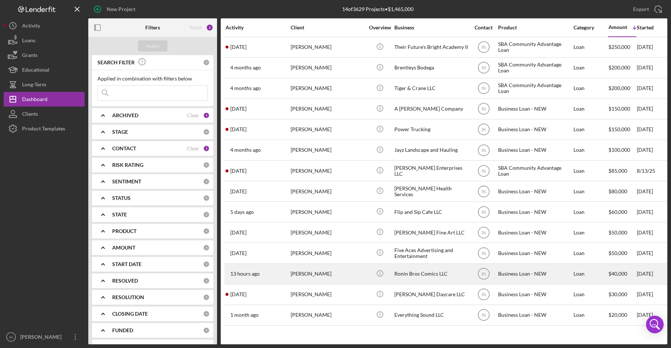
click at [310, 270] on div "[PERSON_NAME]" at bounding box center [327, 273] width 74 height 19
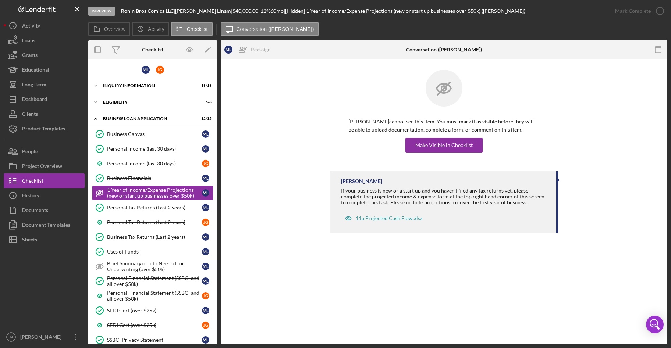
scroll to position [230, 0]
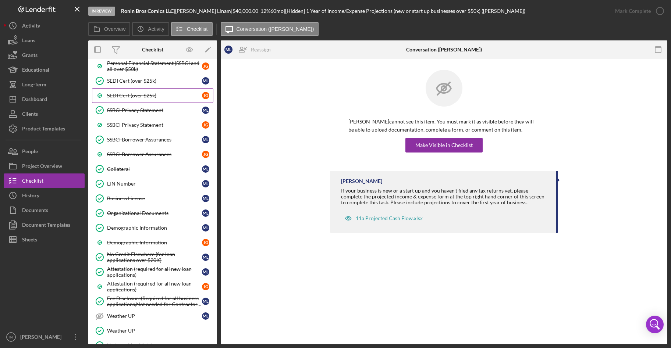
click at [143, 91] on link "SEDI Cert (over $25k) [PERSON_NAME]" at bounding box center [152, 95] width 121 height 15
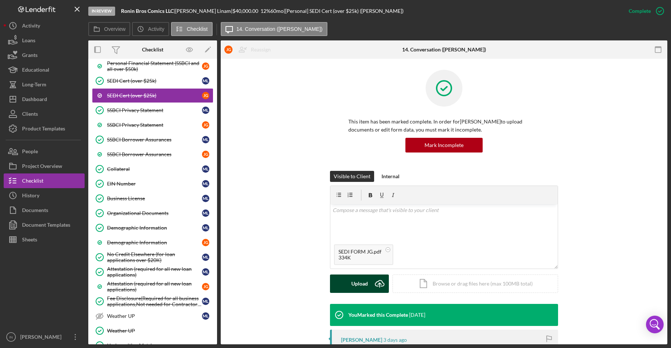
click at [359, 282] on div "Upload" at bounding box center [359, 284] width 17 height 18
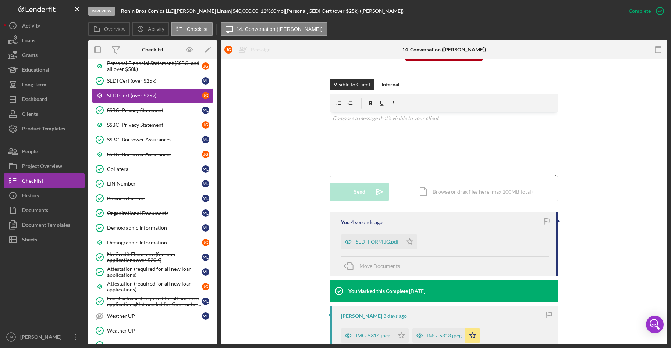
scroll to position [138, 0]
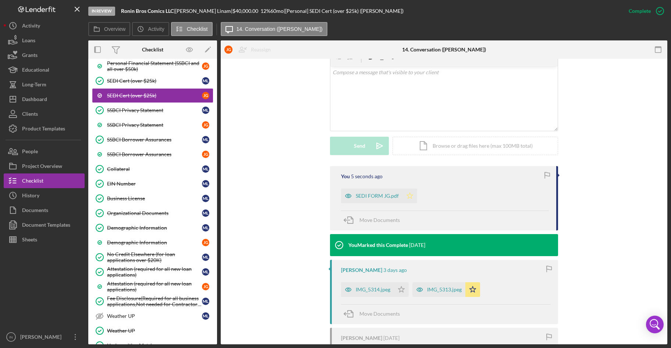
click at [408, 191] on icon "Icon/Star" at bounding box center [409, 196] width 15 height 15
click at [472, 292] on icon "Icon/Star" at bounding box center [472, 289] width 15 height 15
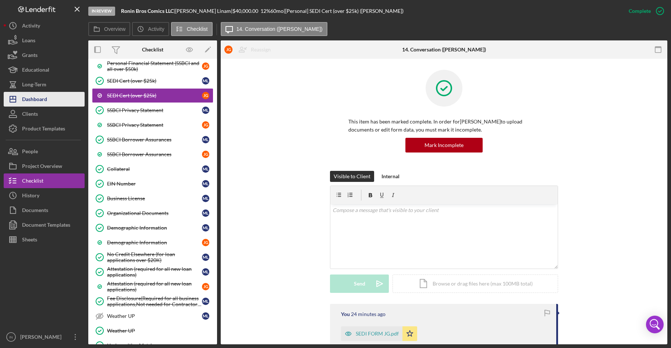
click at [39, 98] on div "Dashboard" at bounding box center [34, 100] width 25 height 17
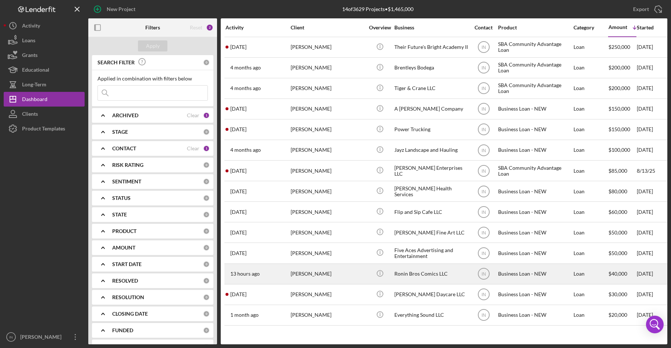
click at [310, 272] on div "[PERSON_NAME]" at bounding box center [327, 273] width 74 height 19
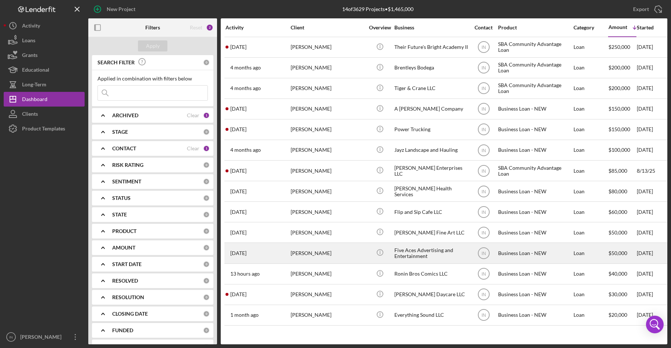
click at [327, 253] on div "[PERSON_NAME]" at bounding box center [327, 252] width 74 height 19
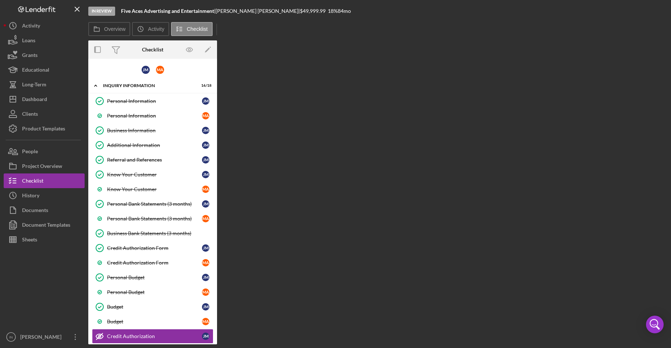
scroll to position [104, 0]
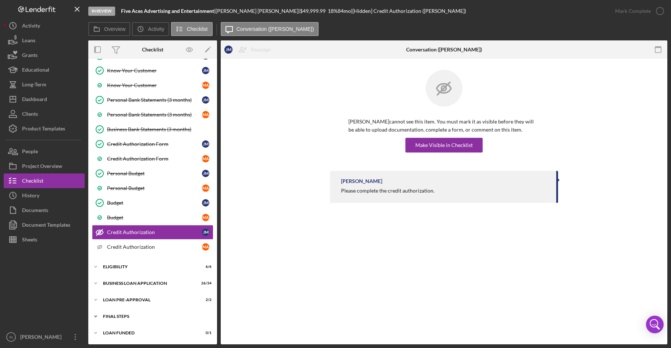
click at [117, 314] on div "FINAL STEPS" at bounding box center [155, 316] width 105 height 4
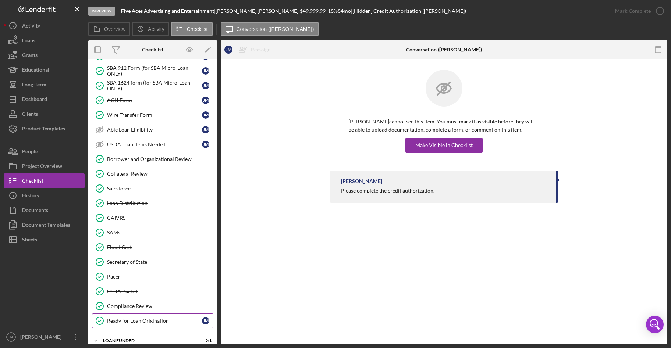
scroll to position [387, 0]
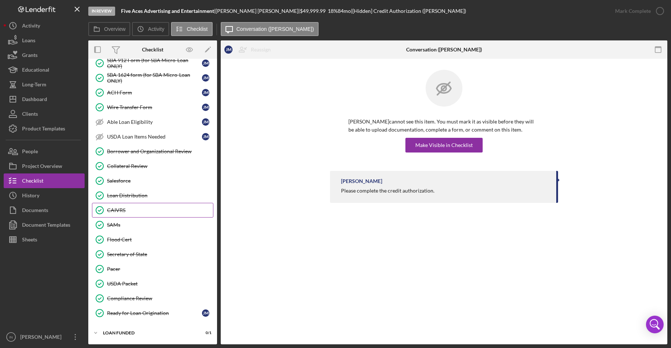
click at [134, 205] on link "CAIVRS CAIVRS" at bounding box center [152, 210] width 121 height 15
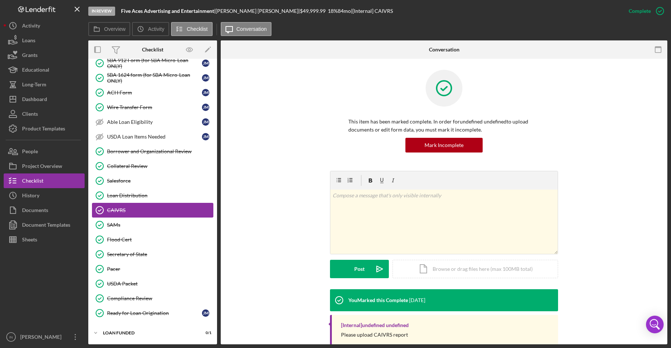
scroll to position [387, 0]
click at [455, 145] on div "Mark Incomplete" at bounding box center [443, 145] width 39 height 15
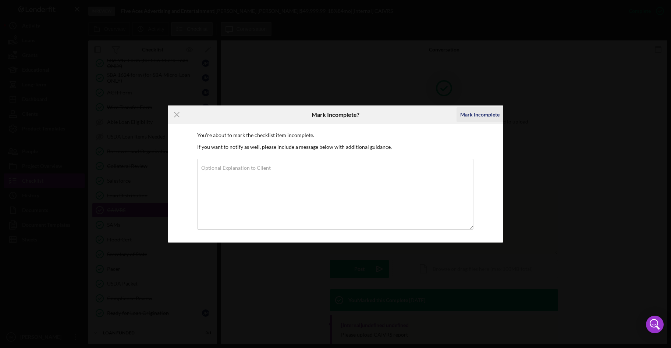
click at [472, 109] on div "Mark Incomplete" at bounding box center [479, 114] width 39 height 15
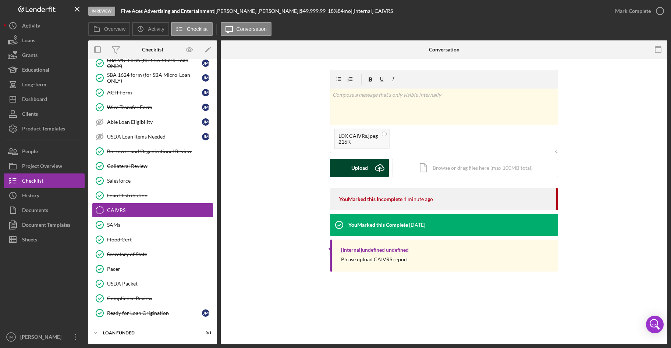
click at [369, 167] on button "Upload Icon/Upload" at bounding box center [359, 168] width 59 height 18
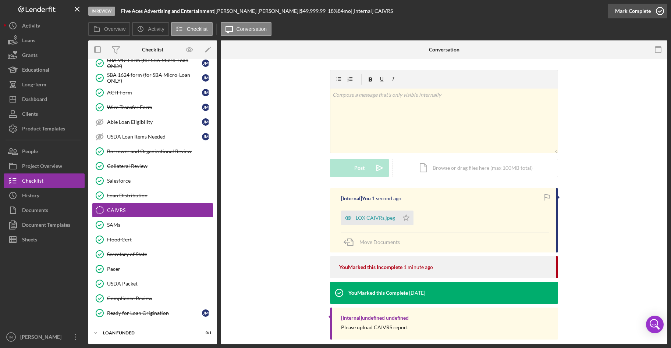
click at [633, 6] on div "Mark Complete" at bounding box center [633, 11] width 36 height 15
